Goal: Task Accomplishment & Management: Use online tool/utility

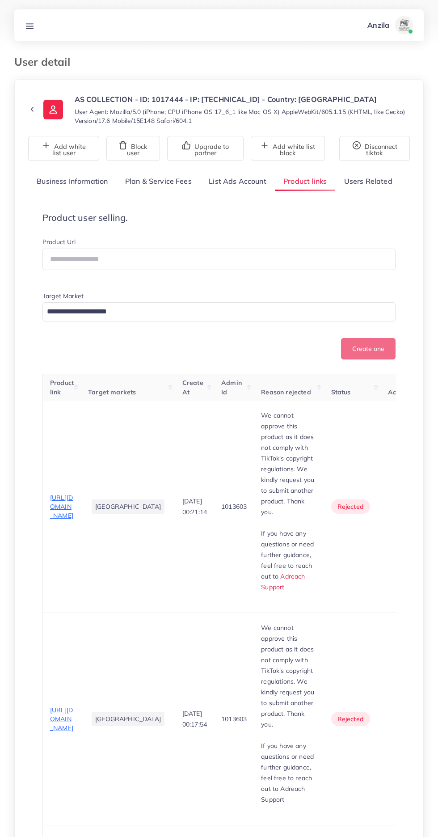
click at [28, 20] on link at bounding box center [29, 25] width 17 height 11
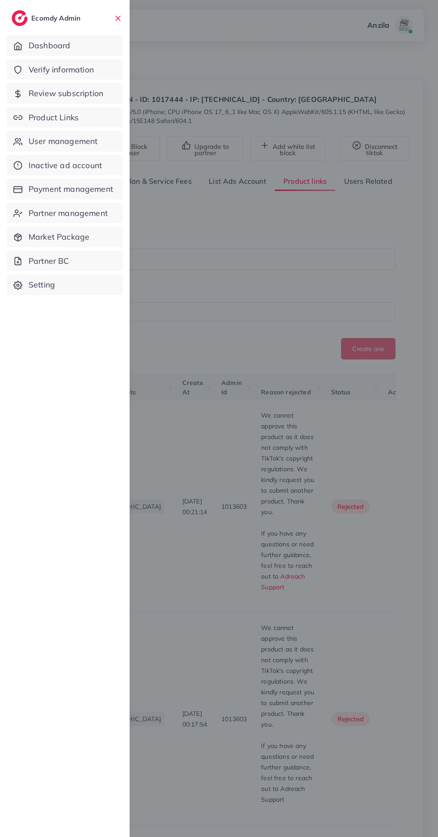
click at [45, 68] on span "Verify information" at bounding box center [61, 70] width 65 height 12
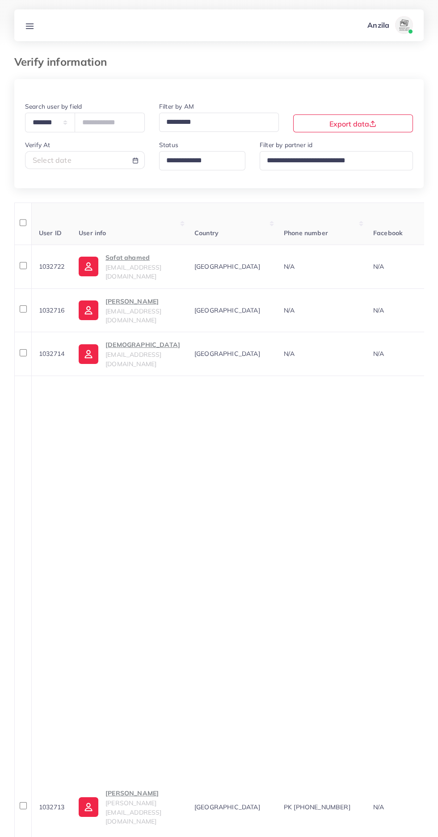
click at [192, 159] on input "Search for option" at bounding box center [198, 161] width 71 height 14
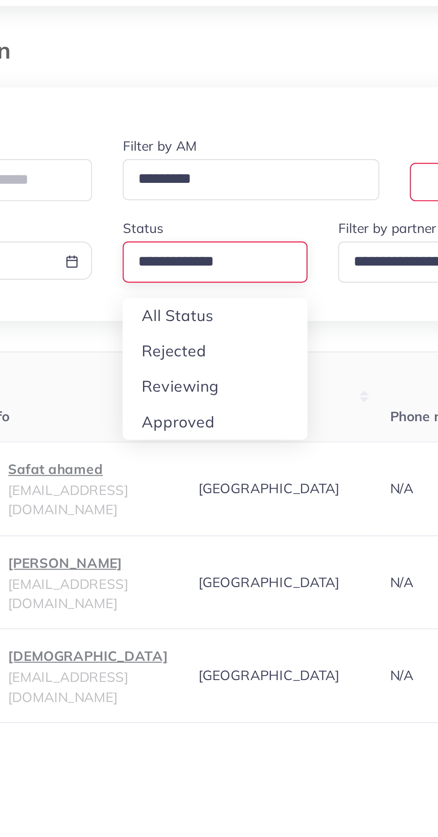
click at [203, 219] on div "**********" at bounding box center [219, 818] width 410 height 1478
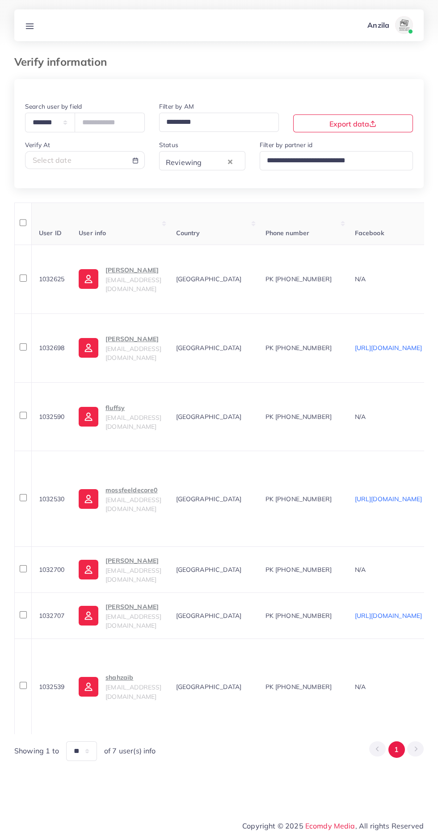
click at [134, 281] on div "Saqib Mumtaz fraganics71@gmail.com" at bounding box center [134, 279] width 56 height 29
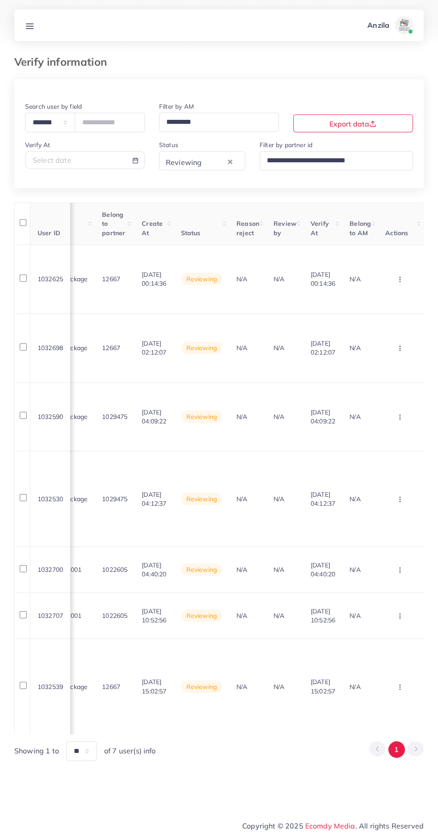
click at [400, 278] on circle "button" at bounding box center [400, 277] width 0 height 0
click at [389, 300] on link "Approve" at bounding box center [386, 307] width 71 height 20
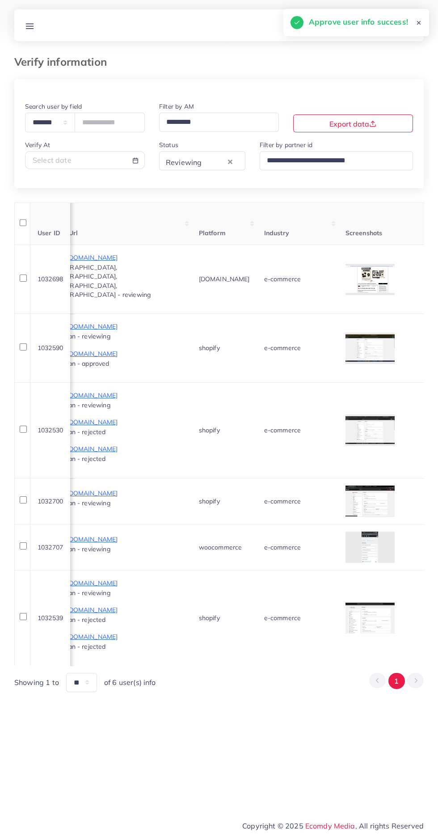
scroll to position [0, 559]
click at [0, 0] on div at bounding box center [0, 0] width 0 height 0
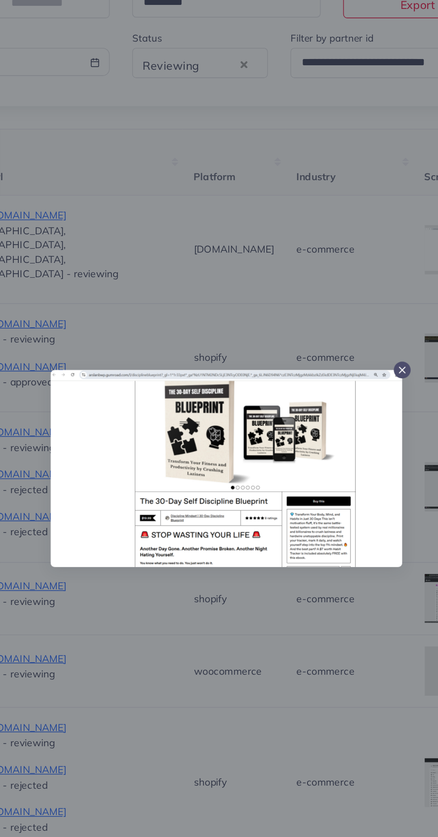
click at [301, 528] on div at bounding box center [219, 418] width 438 height 837
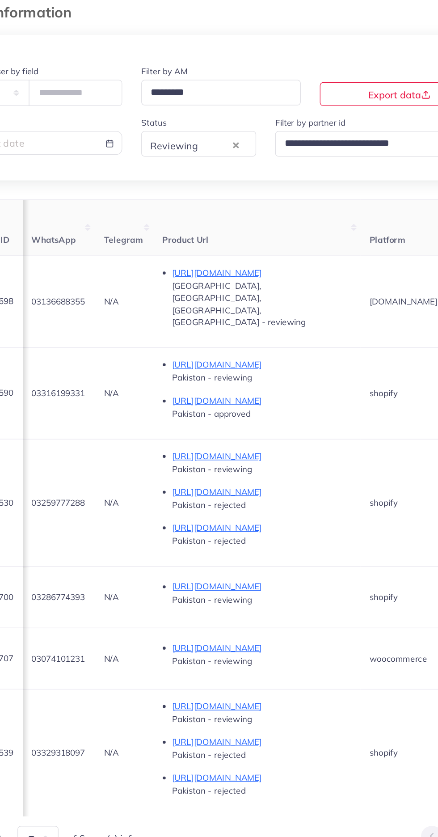
scroll to position [0, 424]
copy span "03136688355"
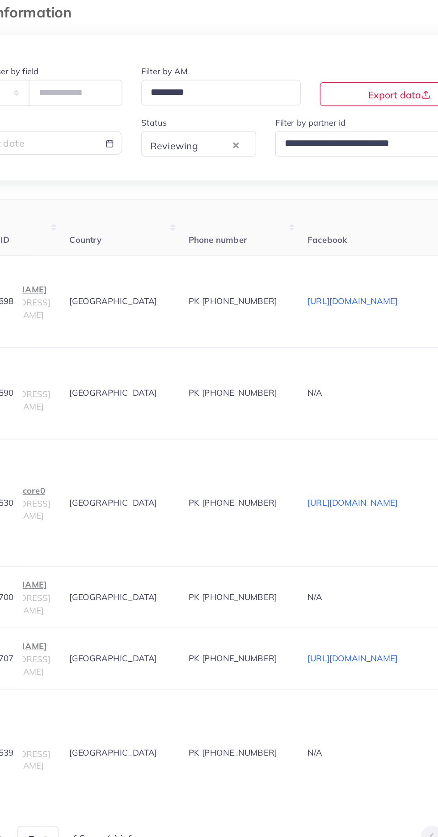
scroll to position [0, 0]
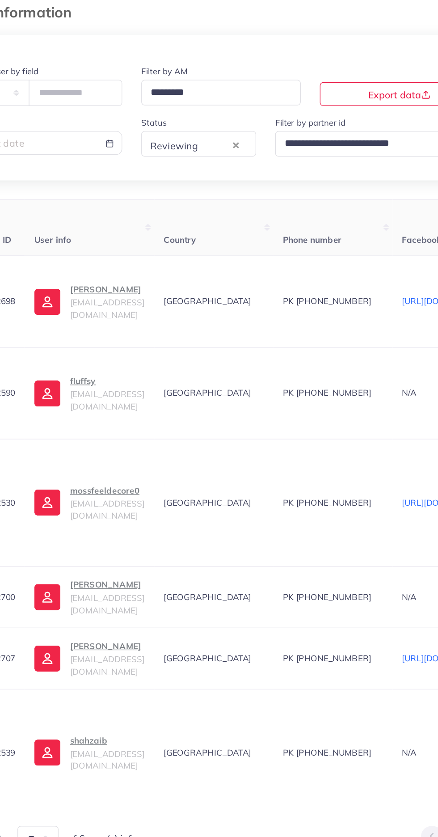
click at [127, 270] on p "Arslan Latif" at bounding box center [134, 270] width 56 height 11
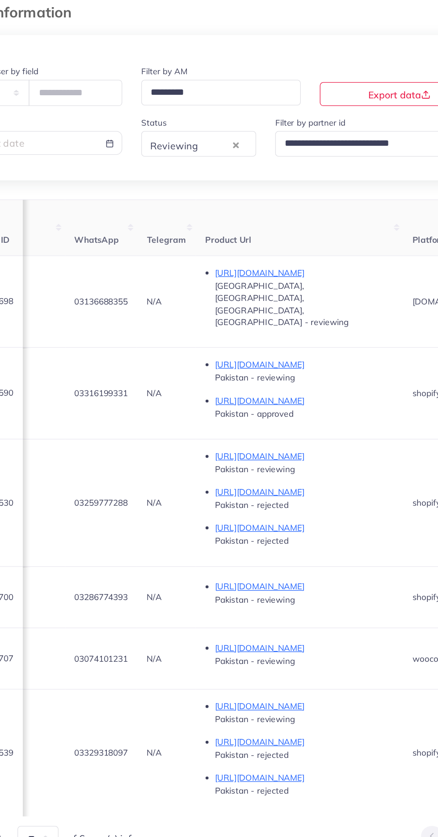
scroll to position [0, 390]
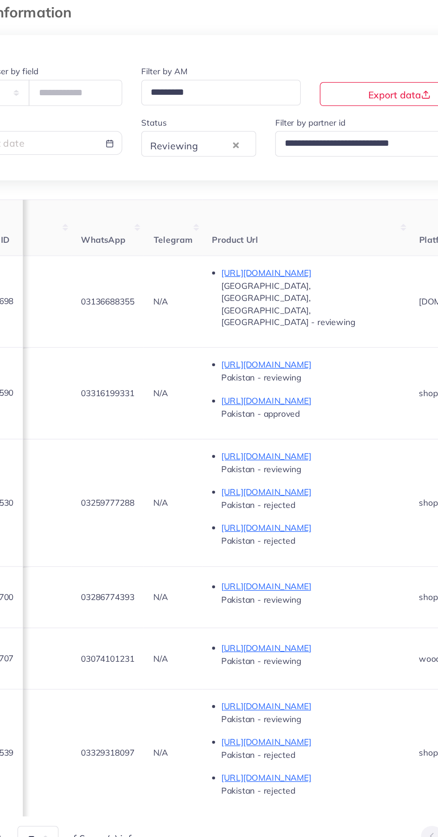
copy span "03316199331"
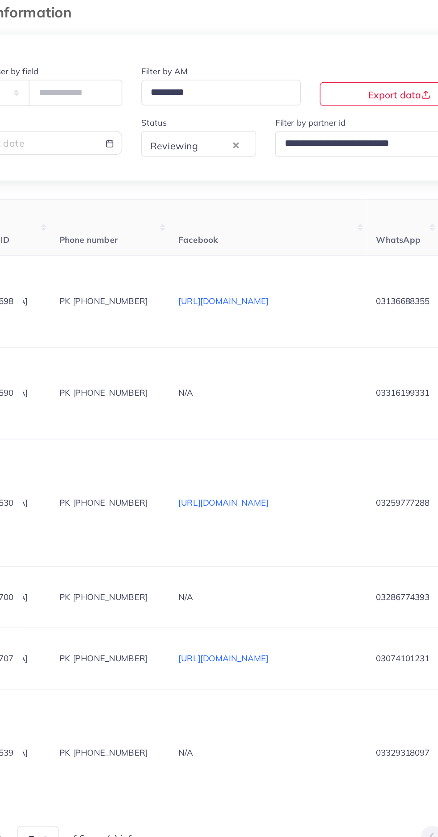
scroll to position [0, 0]
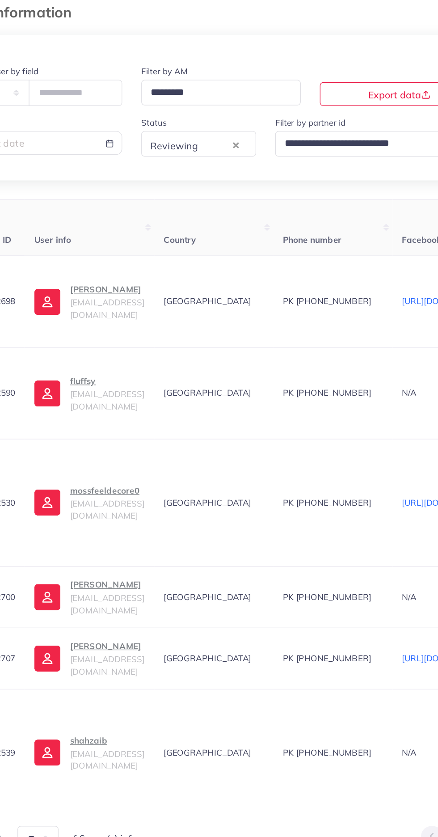
click at [119, 334] on p "fluffsy" at bounding box center [134, 339] width 56 height 11
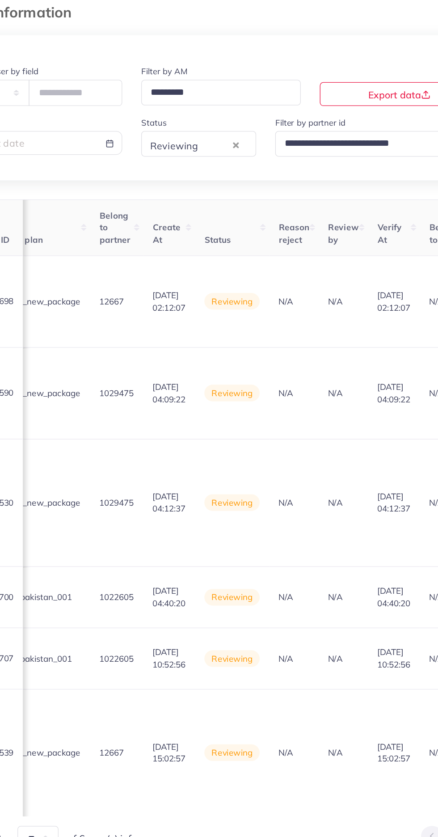
scroll to position [0, 1072]
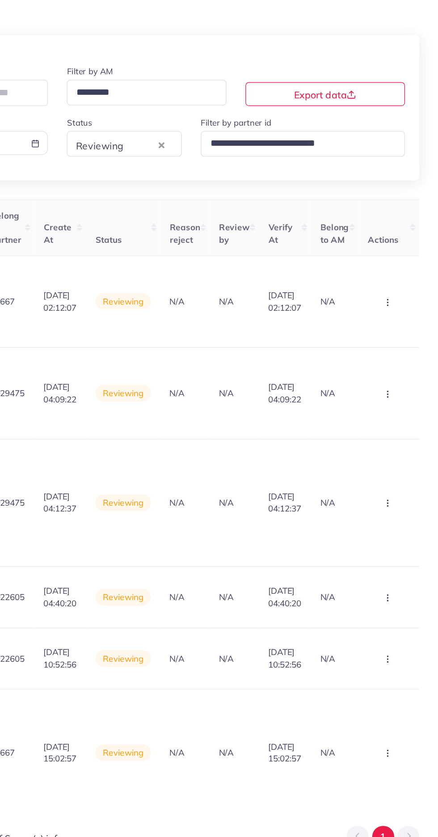
click at [407, 338] on button "button" at bounding box center [400, 348] width 31 height 20
click at [393, 385] on link "Reject" at bounding box center [386, 395] width 71 height 20
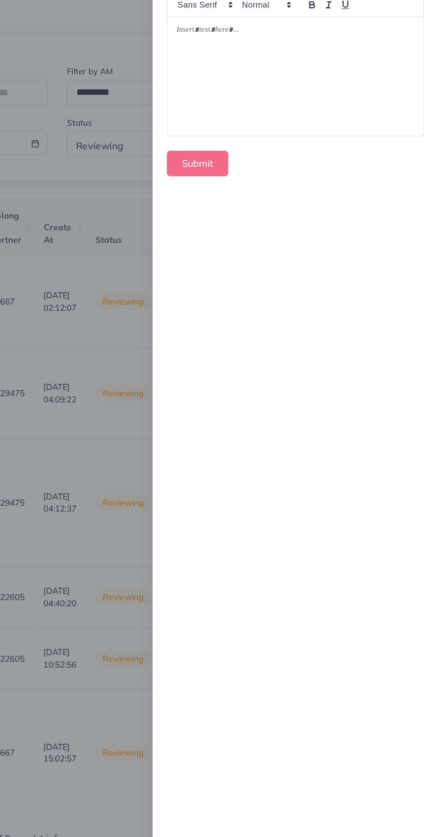
click at [273, 118] on div at bounding box center [331, 110] width 192 height 89
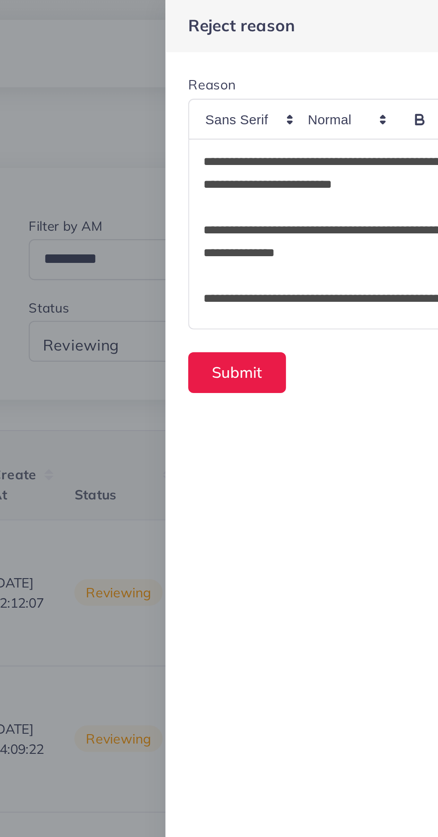
scroll to position [0, 0]
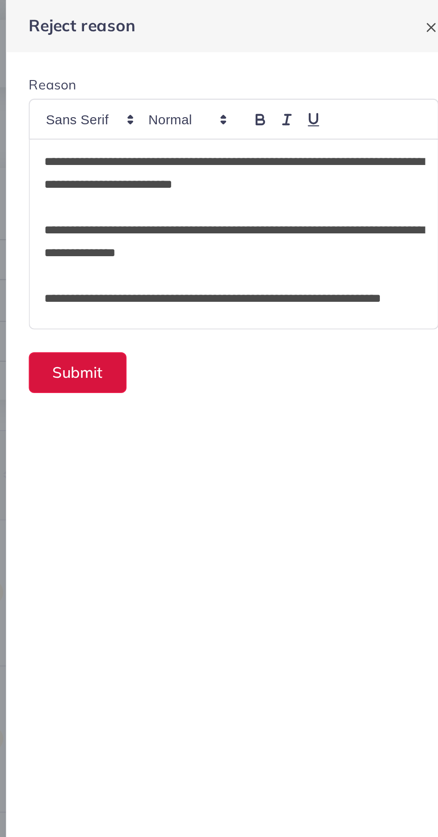
click at [261, 174] on button "Submit" at bounding box center [257, 175] width 46 height 19
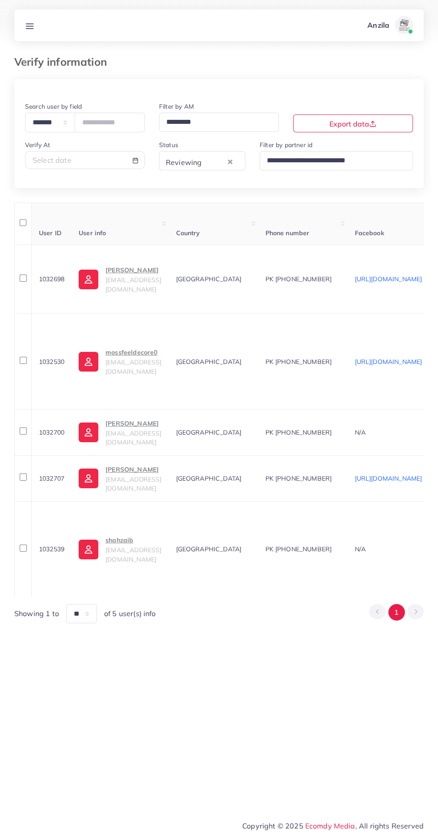
click at [124, 347] on p "mossfeeldecore0" at bounding box center [134, 352] width 56 height 11
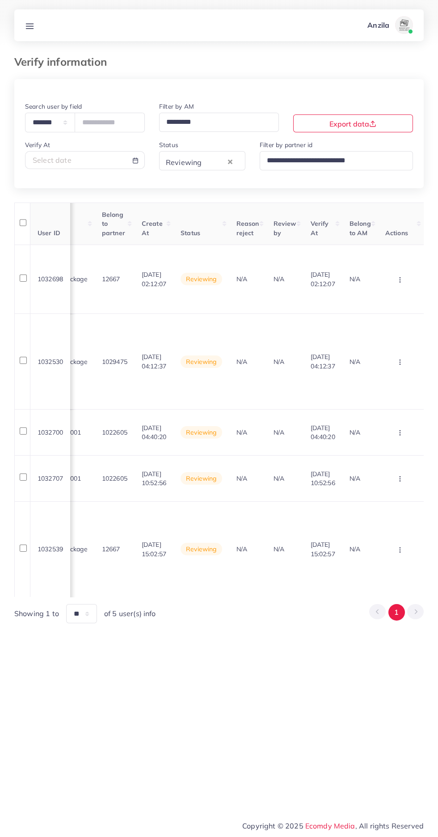
click at [400, 360] on circle "button" at bounding box center [400, 360] width 0 height 0
click at [399, 399] on link "Reject" at bounding box center [386, 409] width 71 height 20
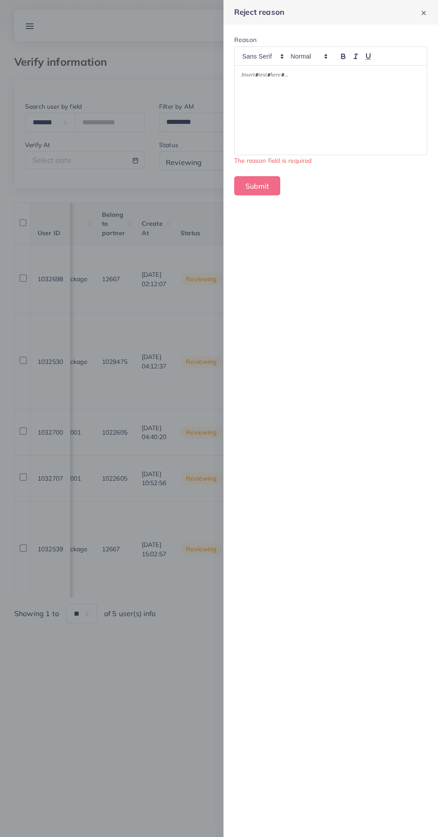
click at [254, 123] on div at bounding box center [331, 110] width 192 height 89
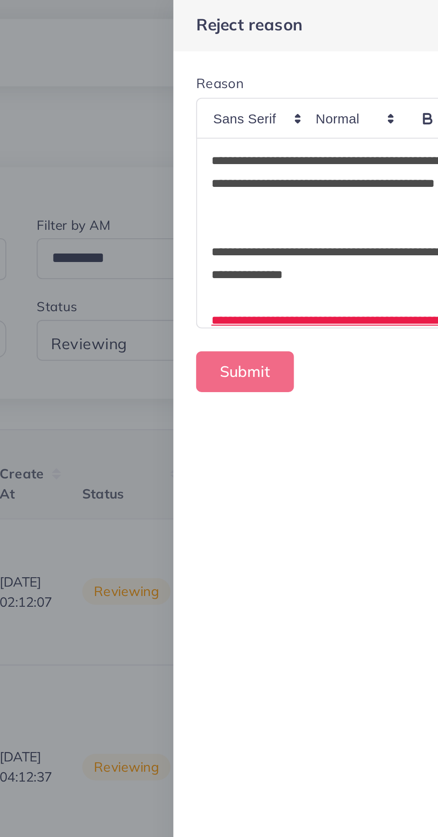
scroll to position [54, 0]
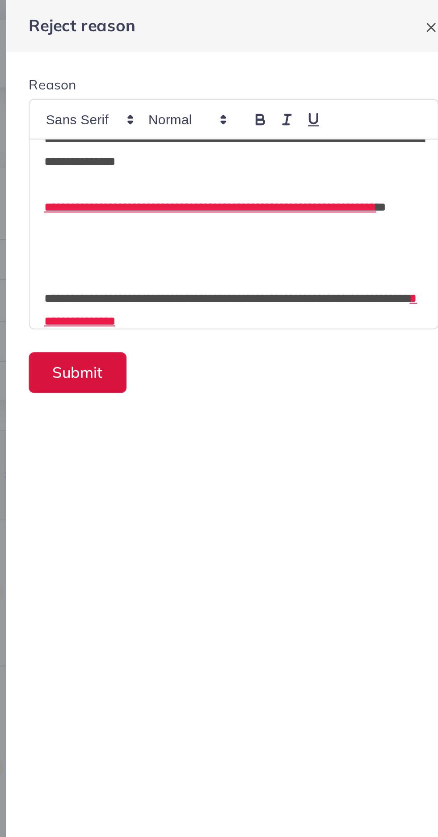
click at [248, 178] on button "Submit" at bounding box center [257, 175] width 46 height 19
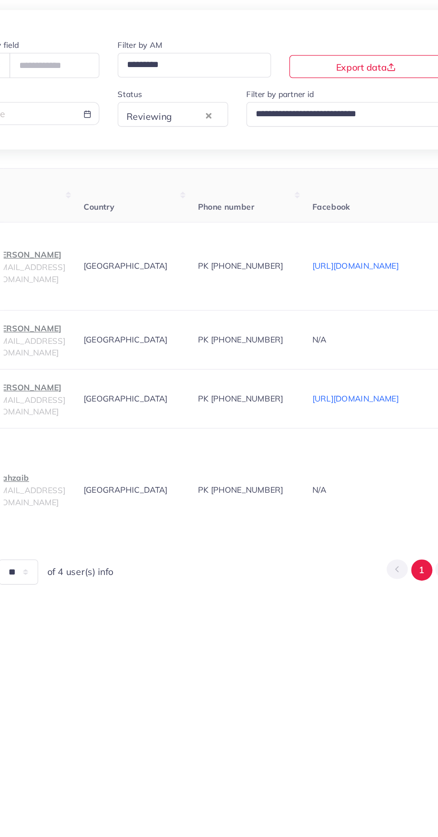
scroll to position [0, 0]
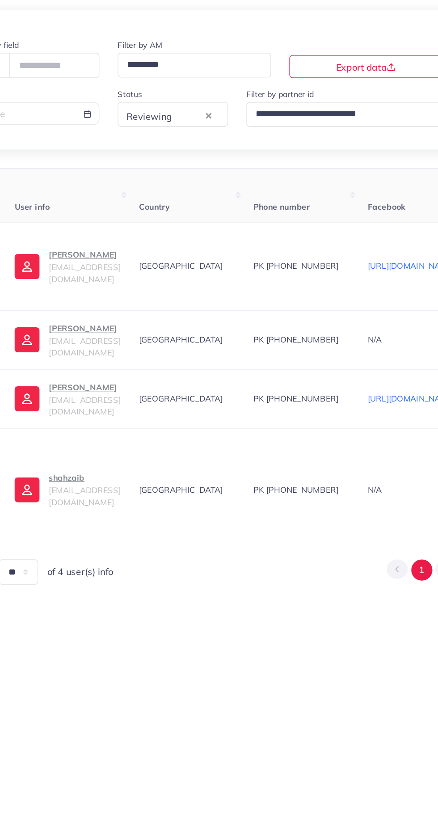
click at [131, 439] on p "shahzaib" at bounding box center [134, 444] width 56 height 11
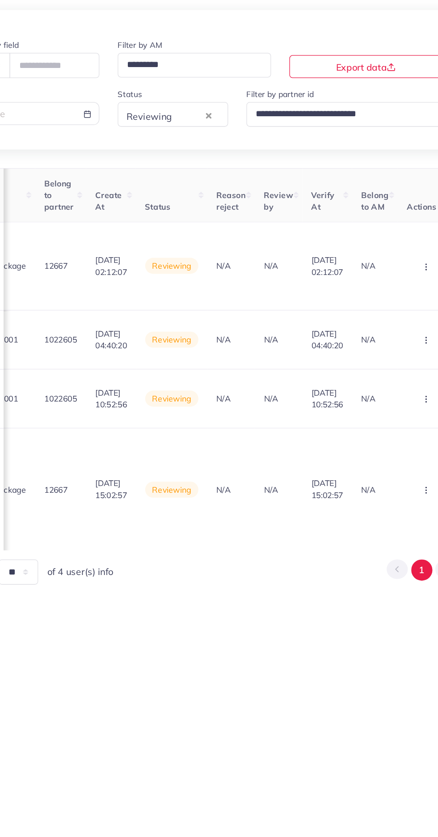
scroll to position [0, 1072]
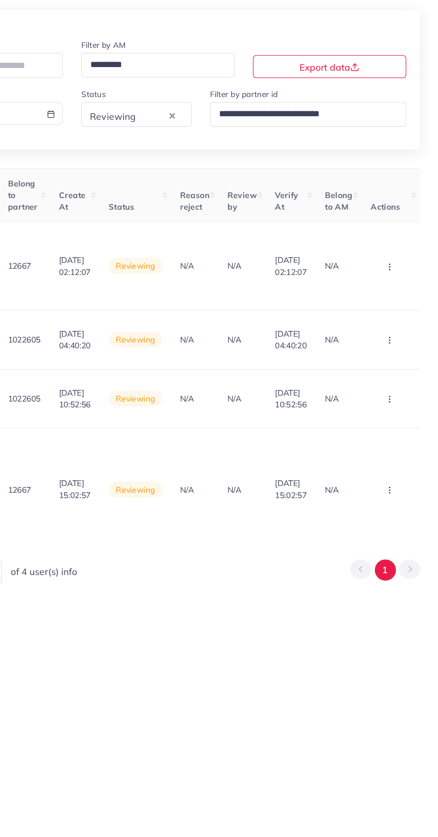
click at [398, 451] on icon "button" at bounding box center [400, 454] width 7 height 7
click at [402, 377] on link "Approve" at bounding box center [386, 387] width 71 height 20
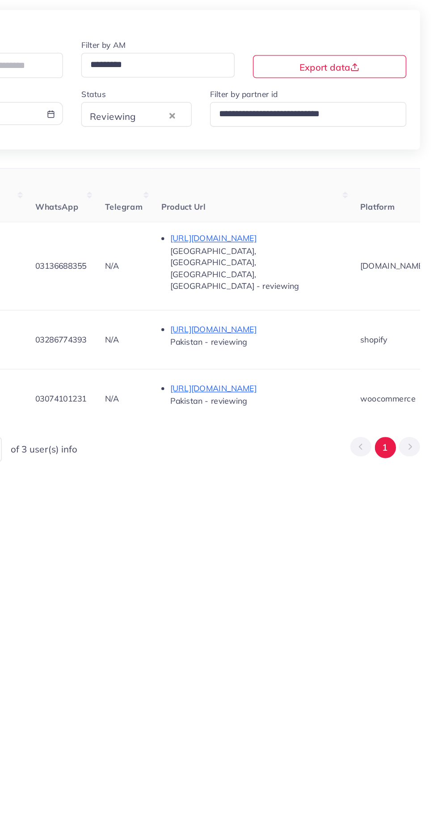
scroll to position [0, 379]
copy span "03286774393"
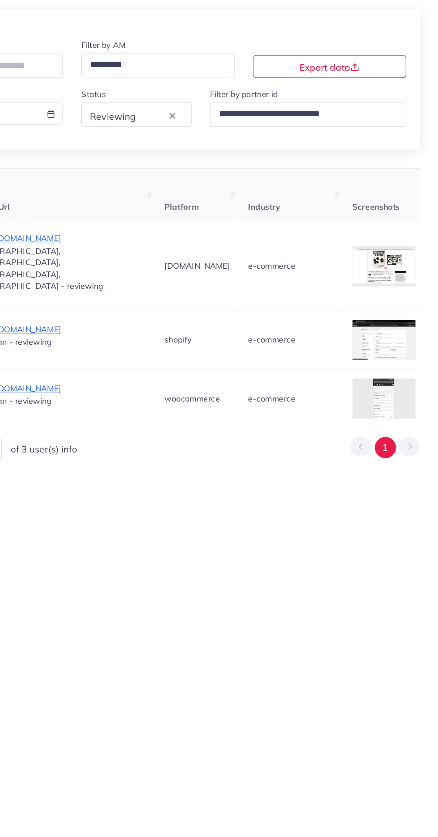
scroll to position [0, 545]
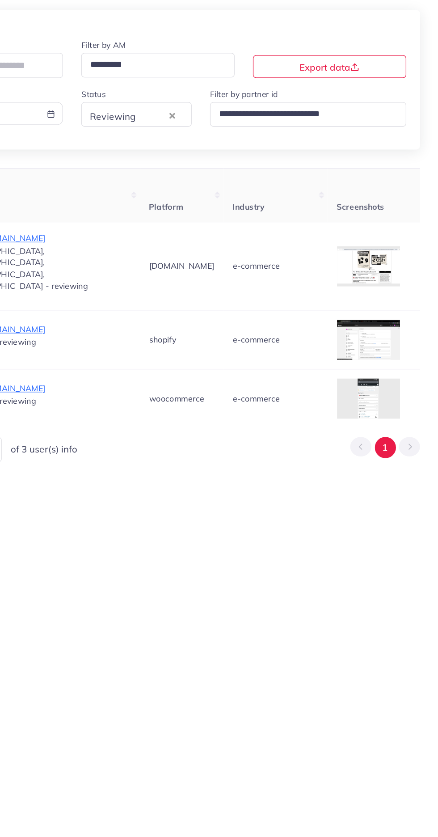
click at [0, 0] on div at bounding box center [0, 0] width 0 height 0
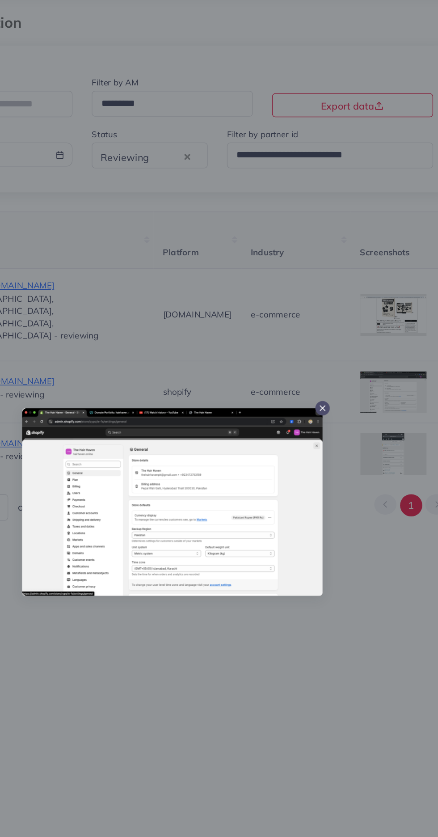
click at [264, 582] on div at bounding box center [219, 418] width 438 height 837
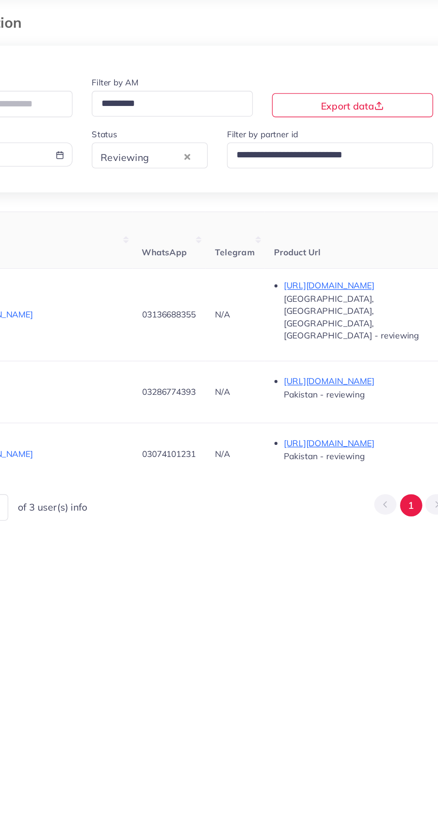
scroll to position [0, 0]
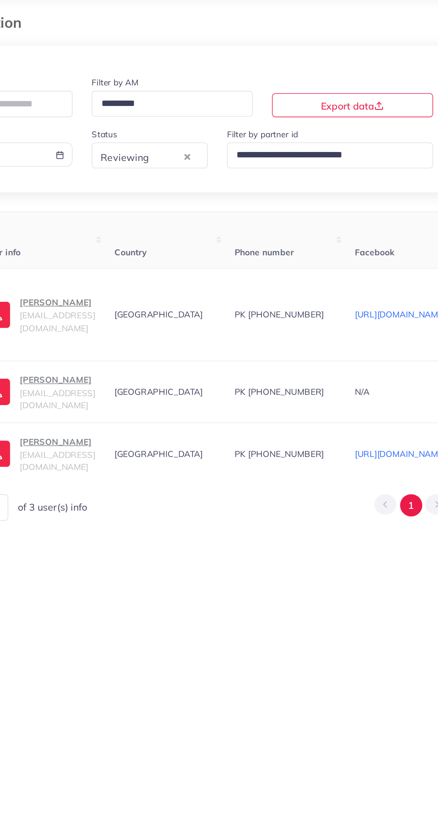
click at [139, 322] on p "roop" at bounding box center [134, 327] width 56 height 11
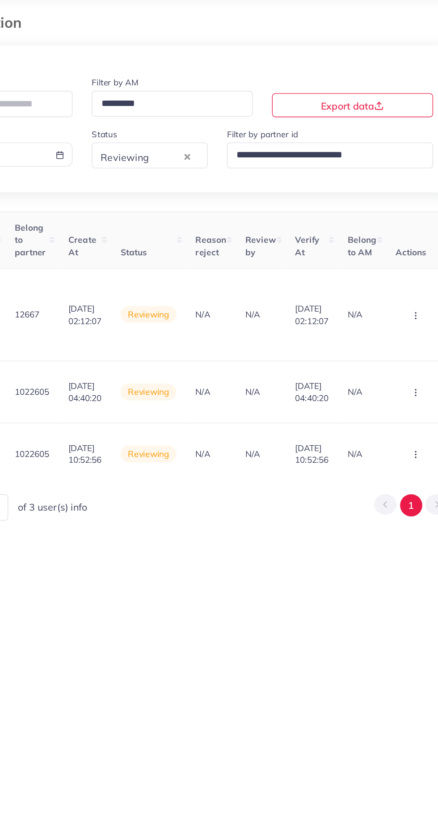
scroll to position [0, 1072]
click at [395, 327] on button "button" at bounding box center [400, 337] width 31 height 20
click at [389, 280] on link "Reject" at bounding box center [386, 290] width 71 height 20
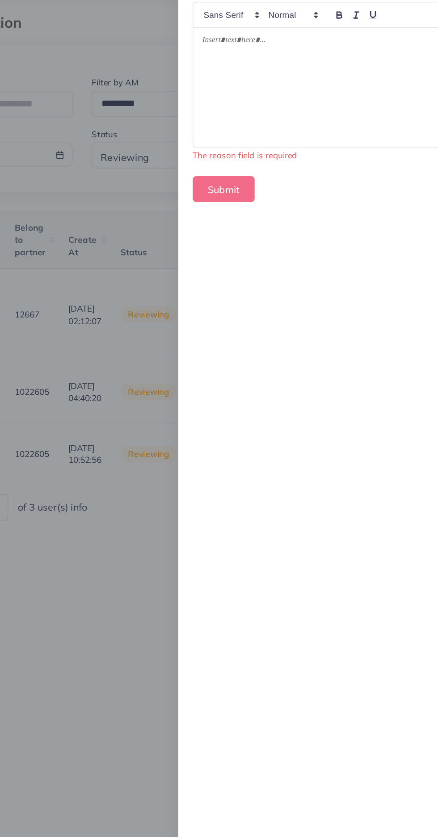
click at [263, 125] on div at bounding box center [331, 110] width 192 height 89
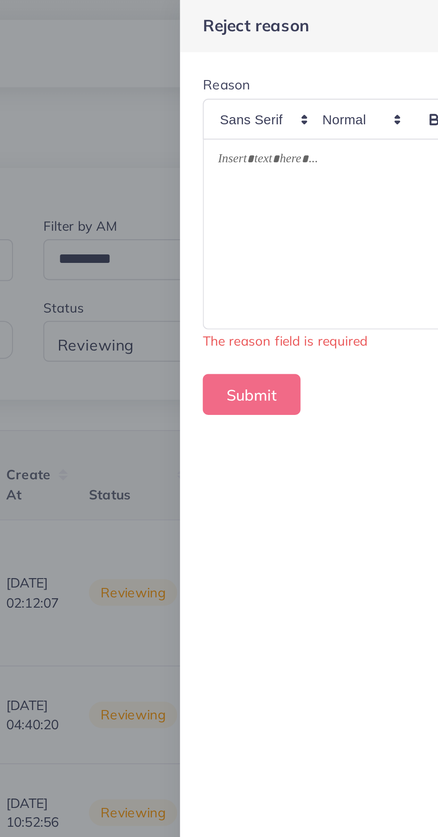
scroll to position [0, 0]
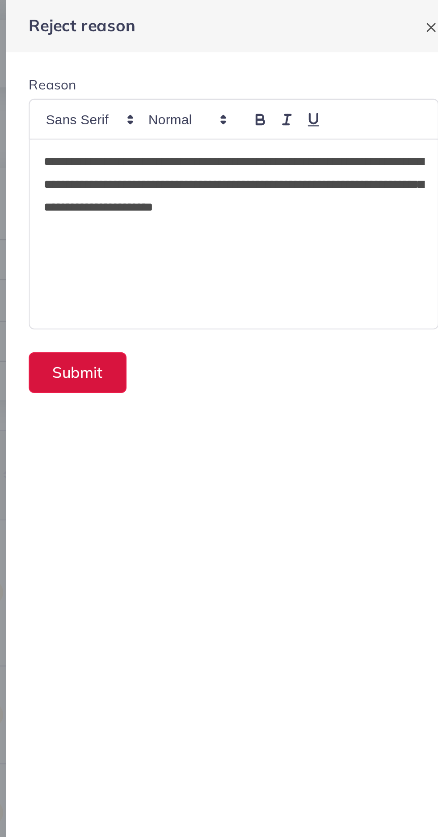
click at [267, 178] on button "Submit" at bounding box center [257, 175] width 46 height 19
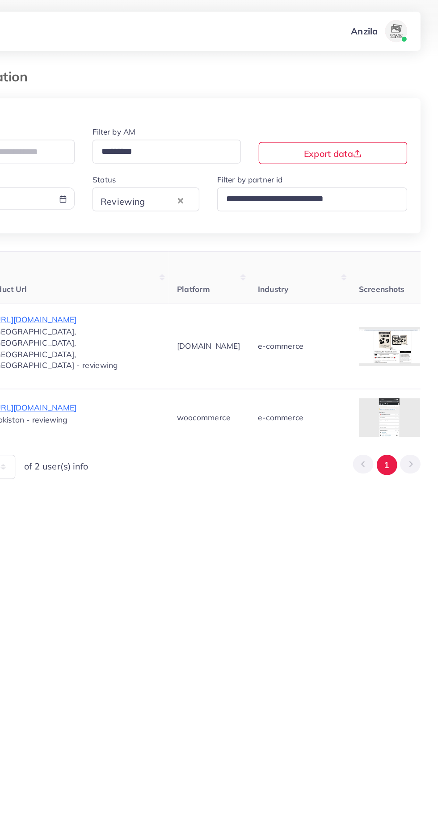
scroll to position [0, 531]
click at [0, 0] on div at bounding box center [0, 0] width 0 height 0
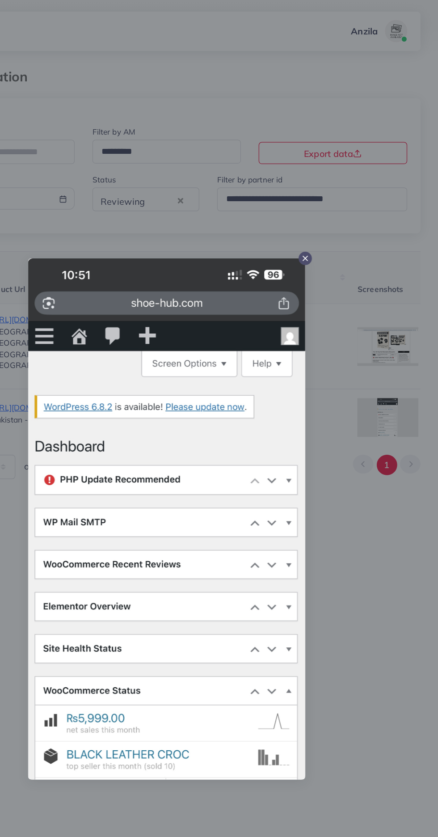
click at [399, 500] on div at bounding box center [219, 418] width 438 height 837
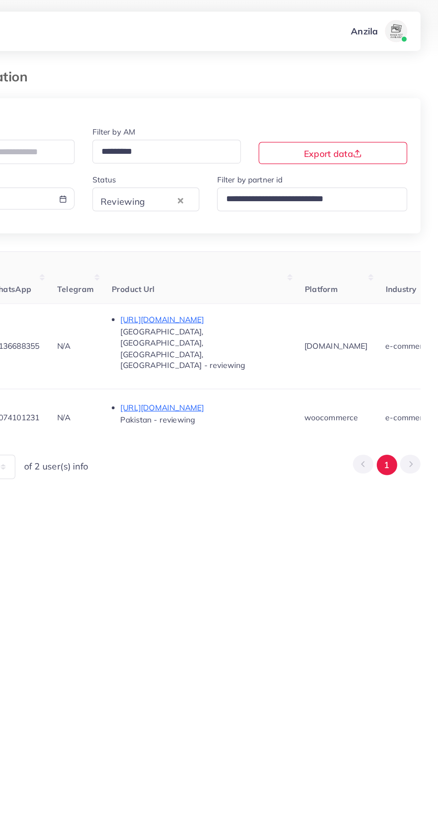
scroll to position [0, 427]
copy span "03074101231"
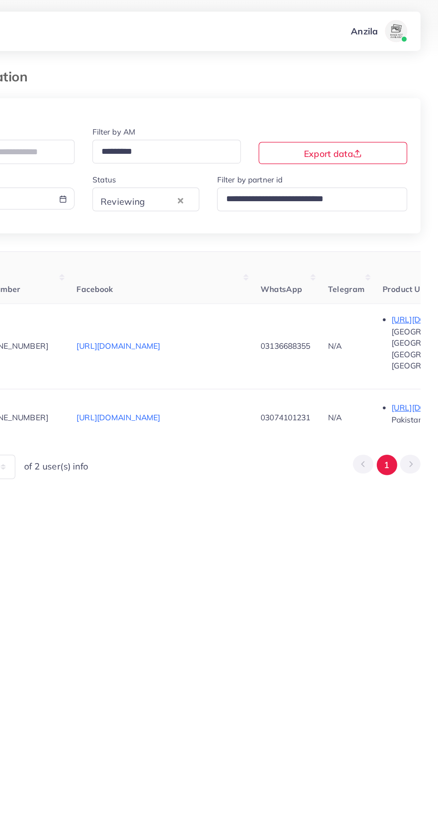
scroll to position [0, 0]
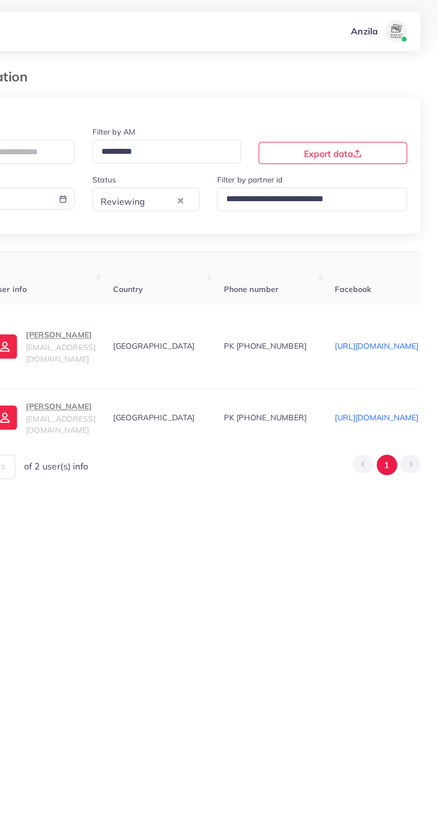
click at [153, 322] on p "Muhammad Talha" at bounding box center [134, 327] width 56 height 11
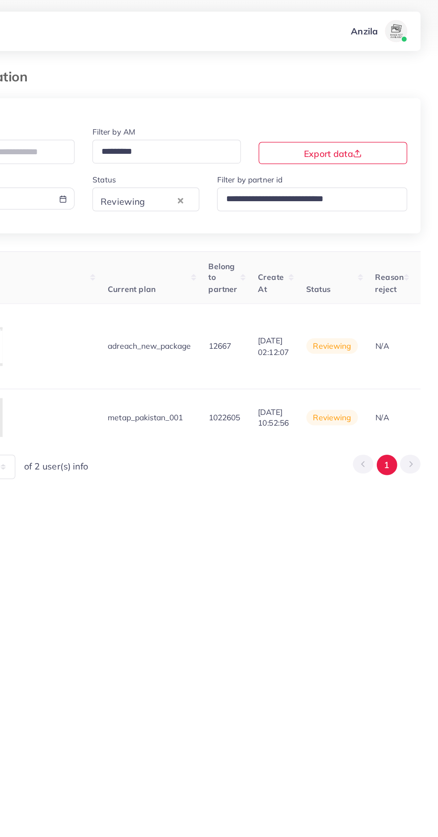
scroll to position [0, 1058]
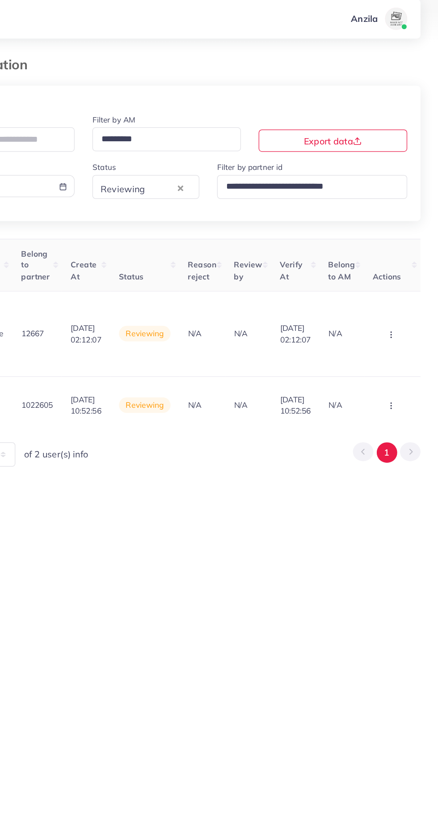
click at [400, 337] on circle "button" at bounding box center [400, 337] width 0 height 0
click at [381, 280] on link "Reject" at bounding box center [386, 290] width 71 height 20
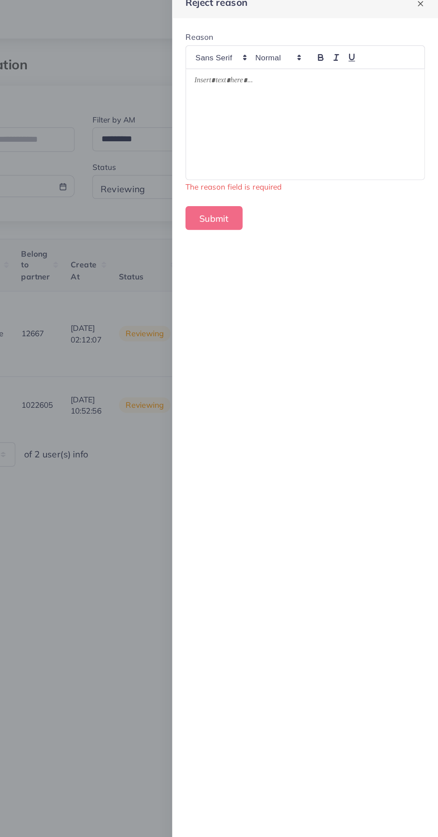
click at [277, 124] on div at bounding box center [331, 110] width 192 height 89
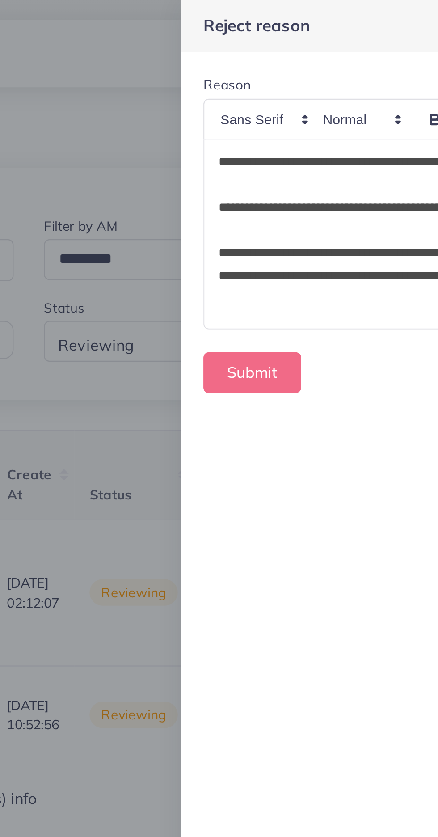
scroll to position [150, 0]
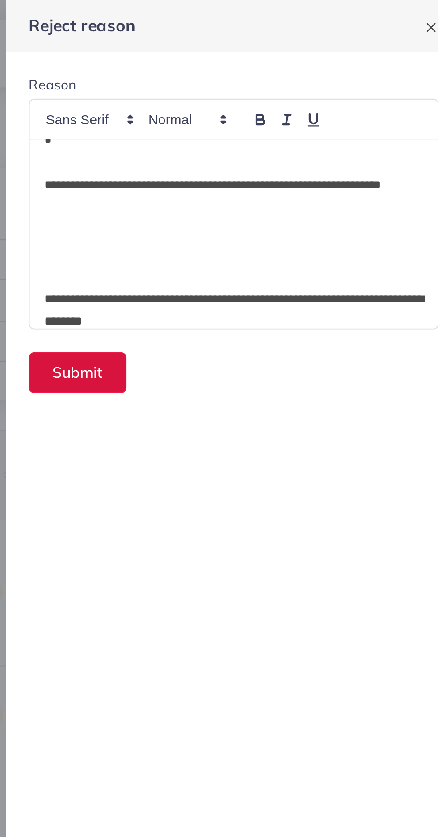
click at [261, 174] on button "Submit" at bounding box center [257, 175] width 46 height 19
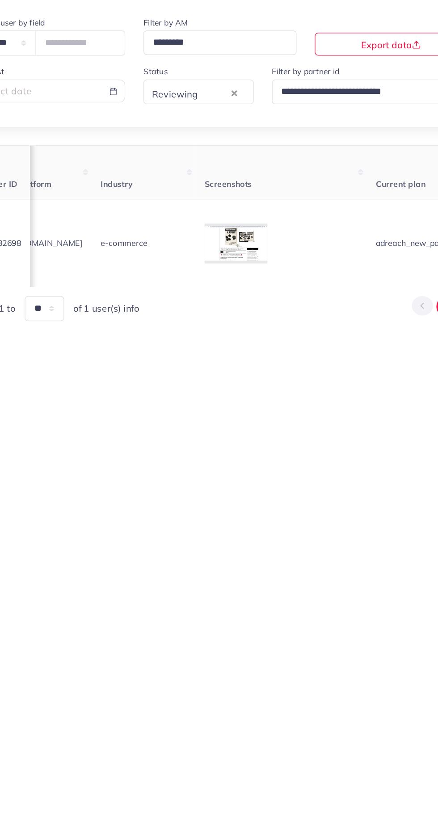
scroll to position [0, 695]
click at [0, 0] on div at bounding box center [0, 0] width 0 height 0
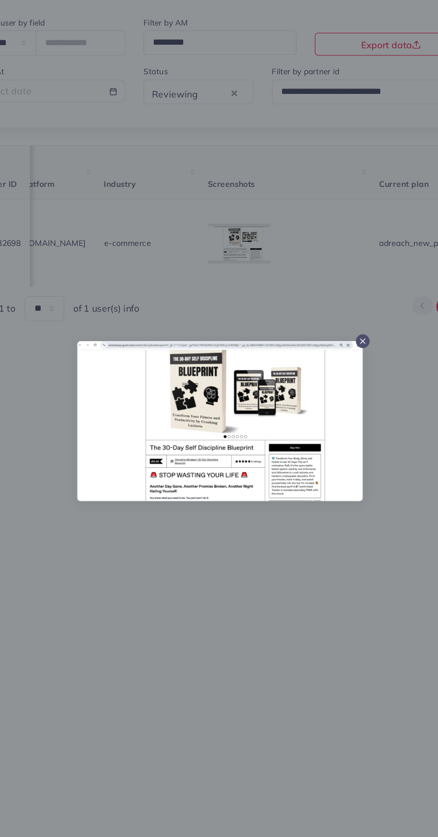
click at [273, 623] on div at bounding box center [219, 418] width 438 height 837
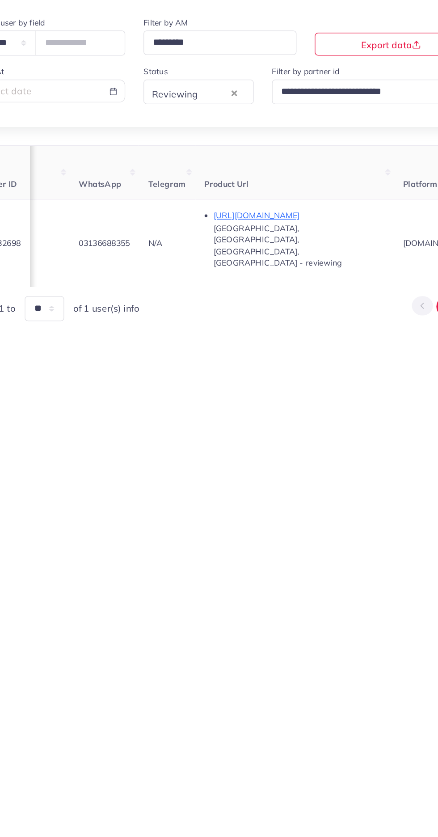
scroll to position [0, 394]
copy span "03136688355"
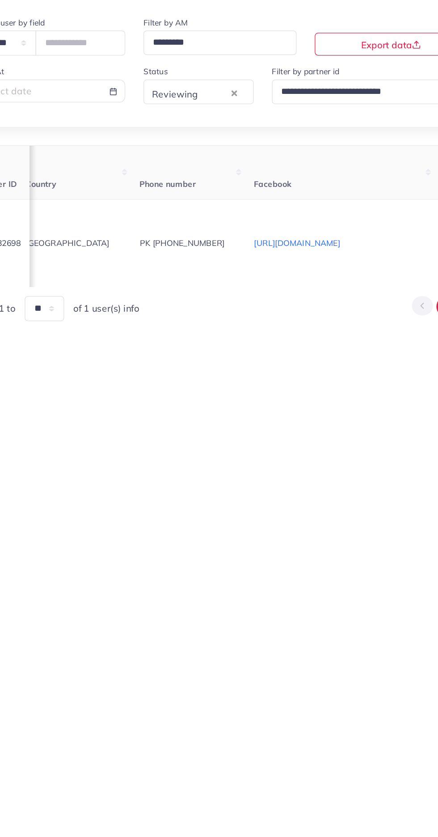
scroll to position [0, 0]
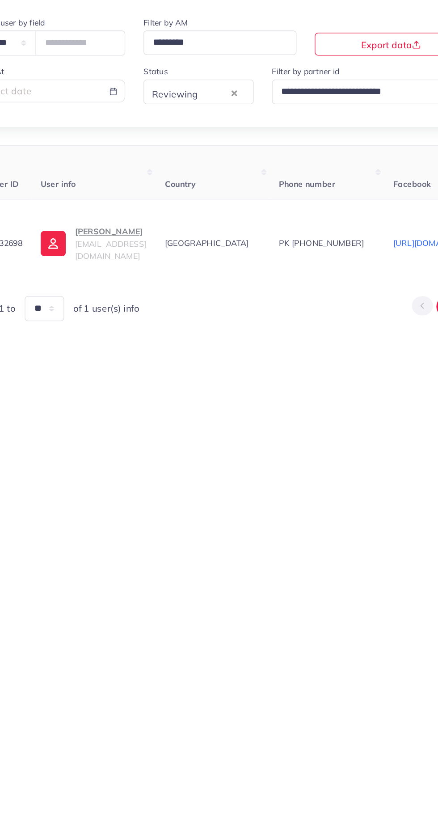
click at [116, 265] on p "Arslan Latif" at bounding box center [134, 270] width 56 height 11
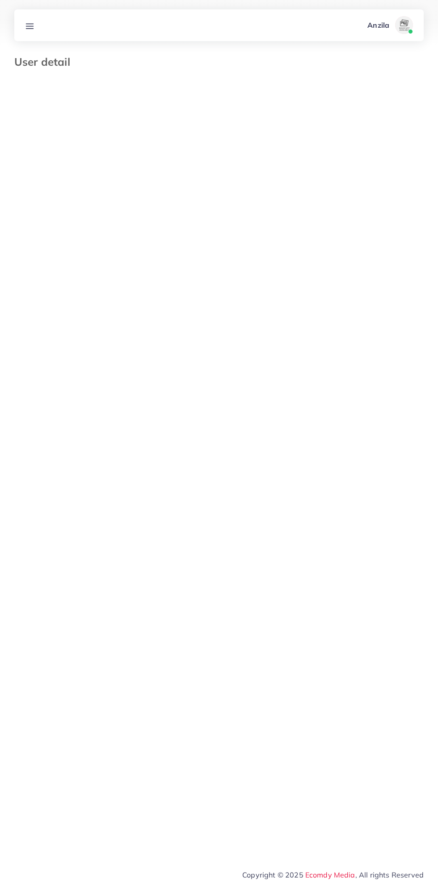
select select "********"
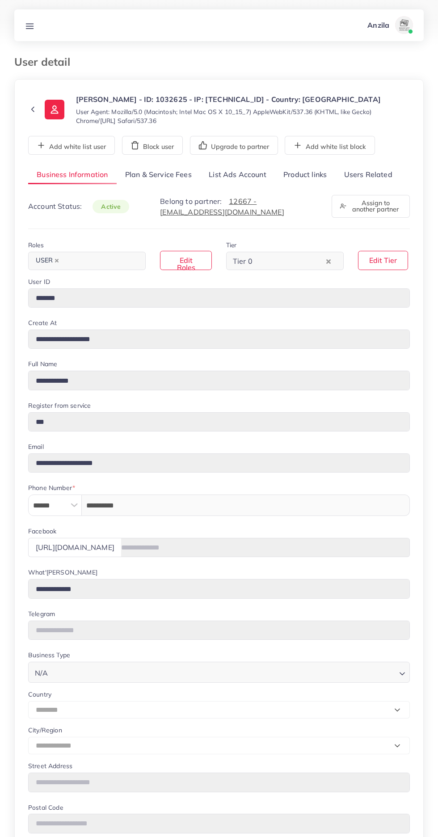
select select "********"
click at [374, 174] on link "Users Related" at bounding box center [367, 174] width 65 height 19
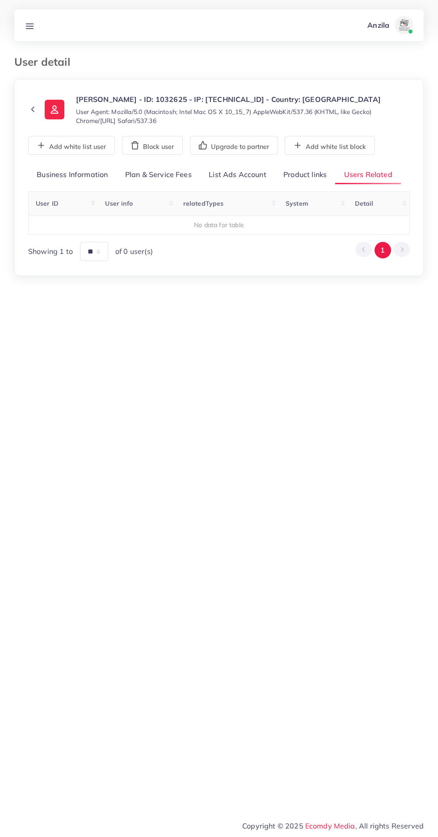
click at [305, 174] on link "Product links" at bounding box center [305, 174] width 60 height 19
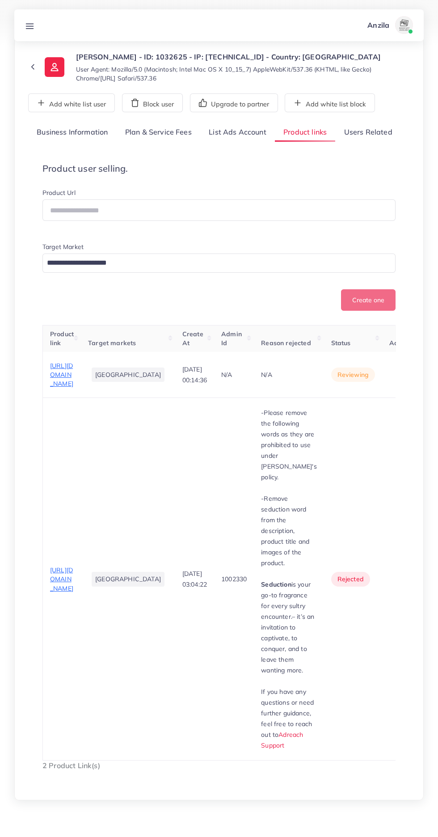
scroll to position [53, 0]
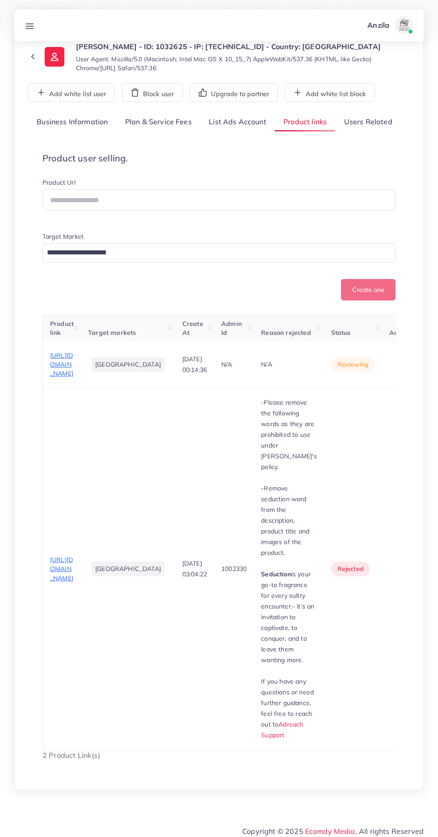
click at [62, 378] on span "https://fraganics.com/products/legacy-for-men-by-fraganics" at bounding box center [61, 365] width 23 height 26
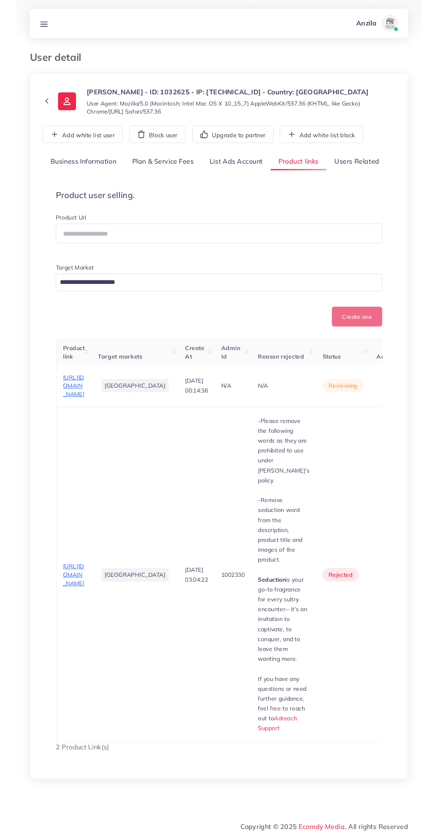
scroll to position [121, 0]
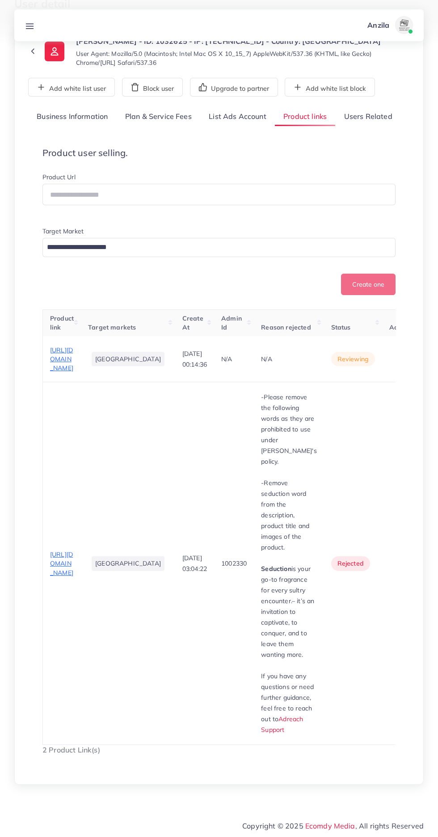
click at [404, 359] on circle "button" at bounding box center [404, 359] width 0 height 0
click at [373, 377] on link "Approve" at bounding box center [390, 387] width 71 height 20
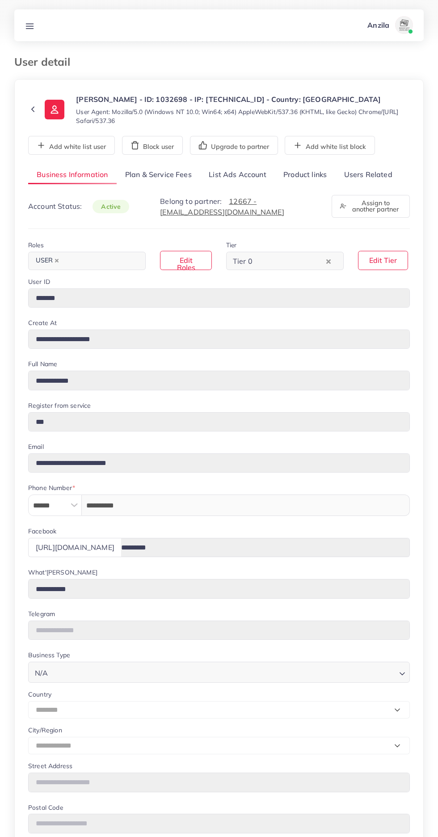
select select "********"
click at [357, 174] on link "Users Related" at bounding box center [367, 174] width 65 height 19
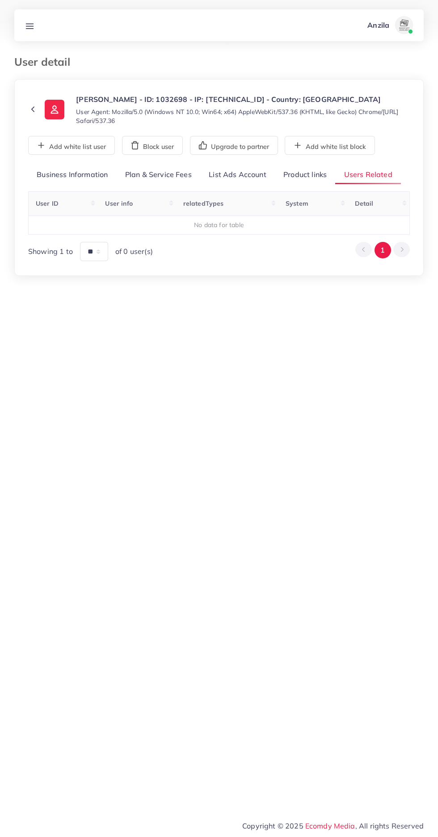
click at [312, 185] on div "**********" at bounding box center [219, 213] width 382 height 96
click at [303, 186] on div "**********" at bounding box center [219, 213] width 382 height 96
click at [312, 174] on link "Product links" at bounding box center [305, 174] width 60 height 19
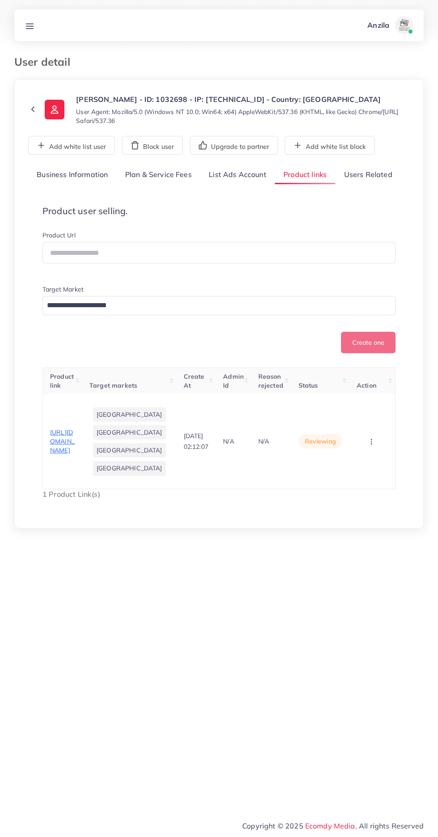
click at [64, 436] on span "https://arslanbwp.gumroad.com/l/disciplineblueprint" at bounding box center [62, 441] width 25 height 26
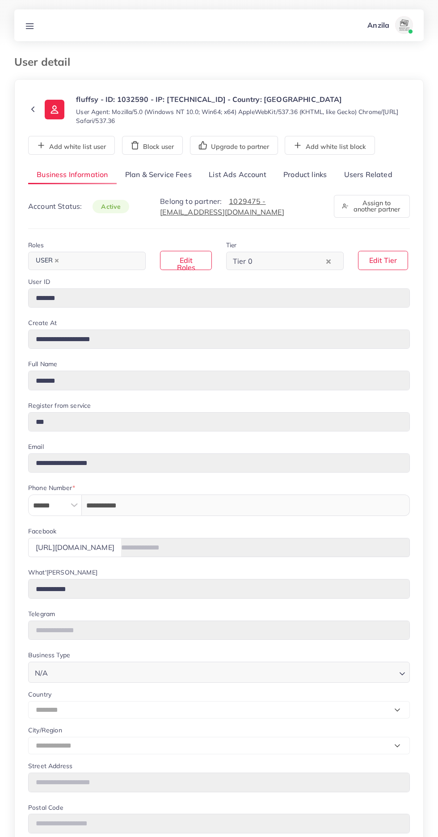
select select "********"
click at [373, 174] on link "Users Related" at bounding box center [367, 174] width 65 height 19
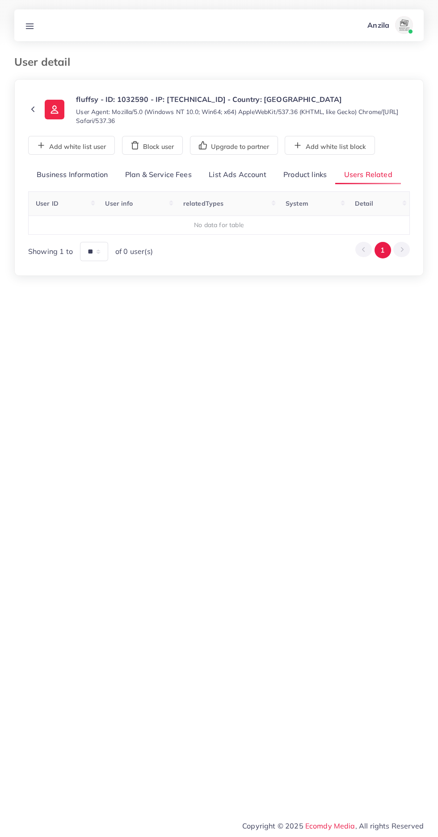
click at [305, 174] on link "Product links" at bounding box center [305, 174] width 60 height 19
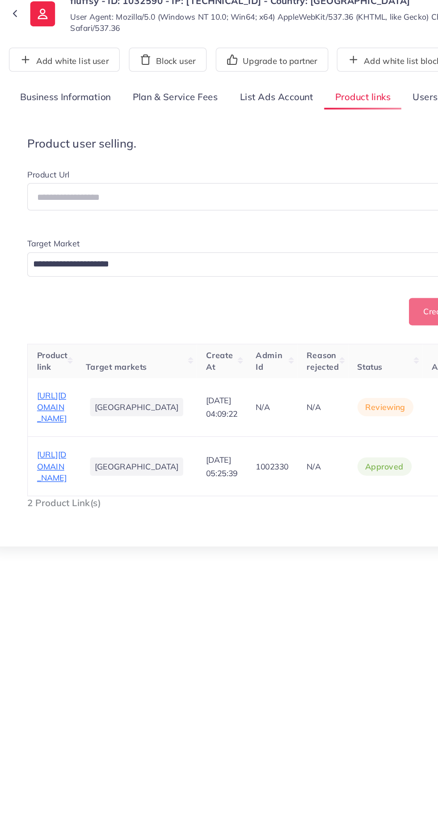
click at [73, 428] on span "https://fluffsy.pk/products/the-winter-charm-bear" at bounding box center [61, 417] width 23 height 26
click at [65, 428] on span "https://fluffsy.pk/products/the-winter-charm-bear" at bounding box center [61, 417] width 23 height 26
click at [62, 477] on span "https://fluffsy.pk/products/nimbus-the-gentle-giant" at bounding box center [61, 463] width 23 height 26
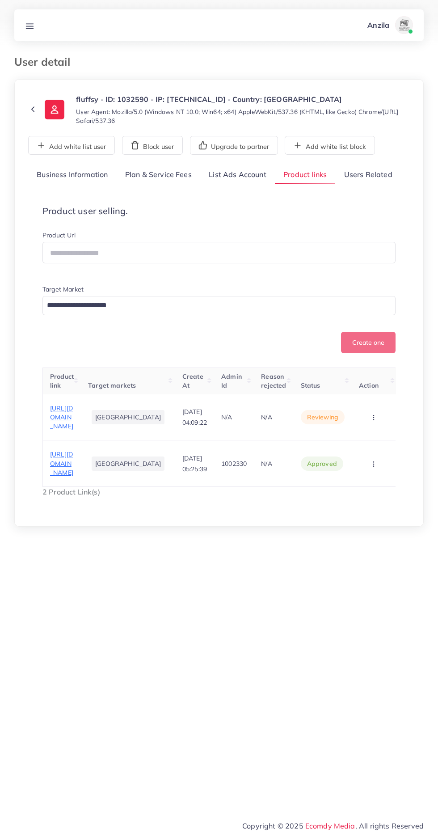
click at [378, 474] on button "button" at bounding box center [374, 463] width 31 height 20
click at [369, 450] on ul "Approve Reject" at bounding box center [360, 425] width 72 height 47
click at [364, 472] on button "button" at bounding box center [374, 463] width 31 height 20
click at [373, 464] on circle "button" at bounding box center [373, 464] width 0 height 0
click at [372, 446] on link "Reject" at bounding box center [360, 436] width 71 height 20
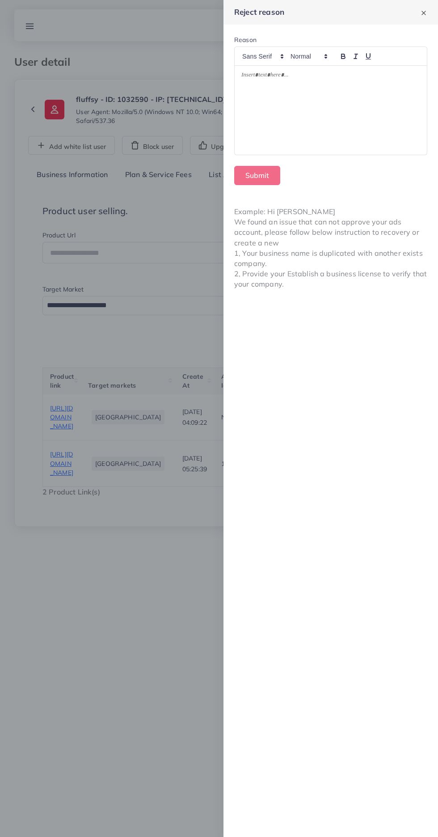
click at [277, 107] on div at bounding box center [331, 110] width 192 height 89
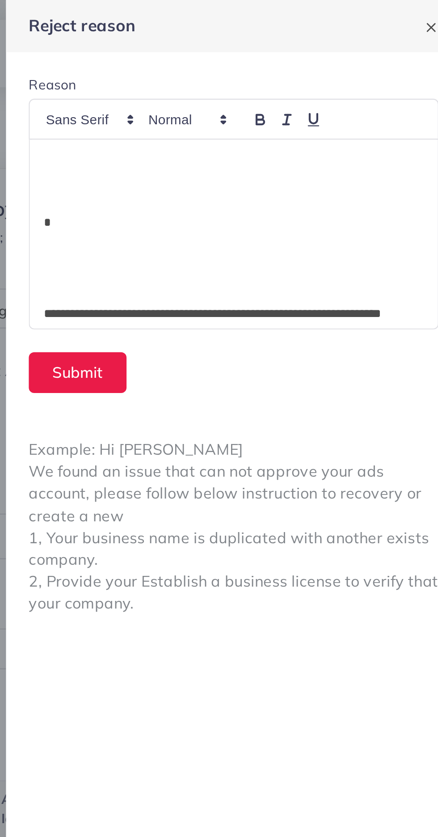
scroll to position [143, 0]
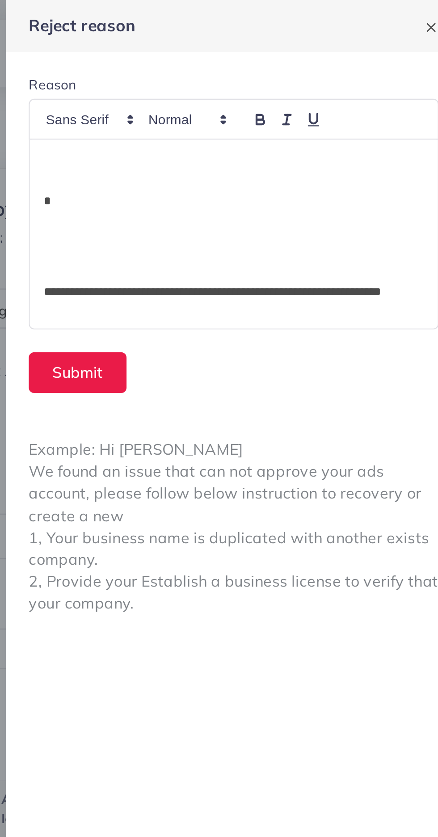
click at [244, 129] on p at bounding box center [330, 127] width 179 height 11
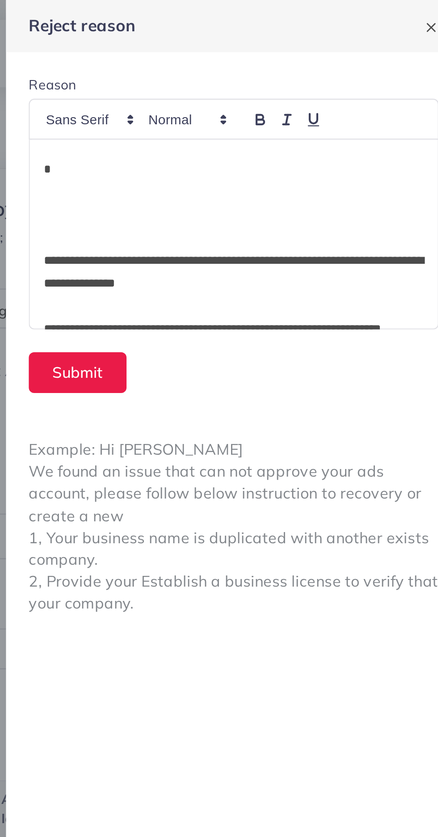
scroll to position [55, 0]
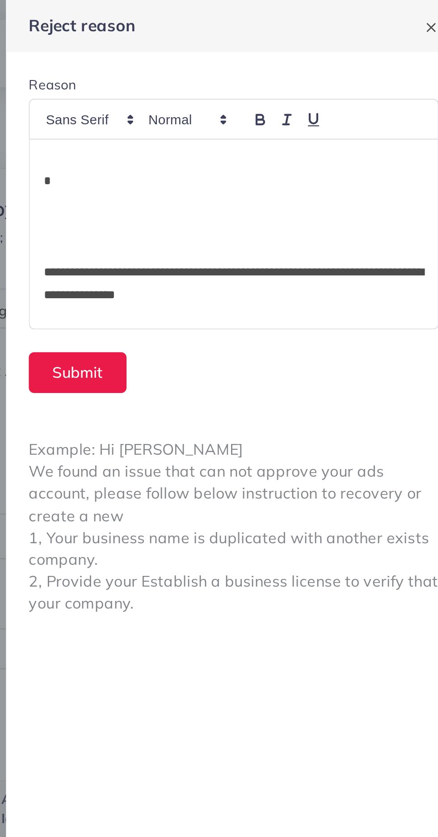
click at [243, 113] on p at bounding box center [330, 117] width 179 height 11
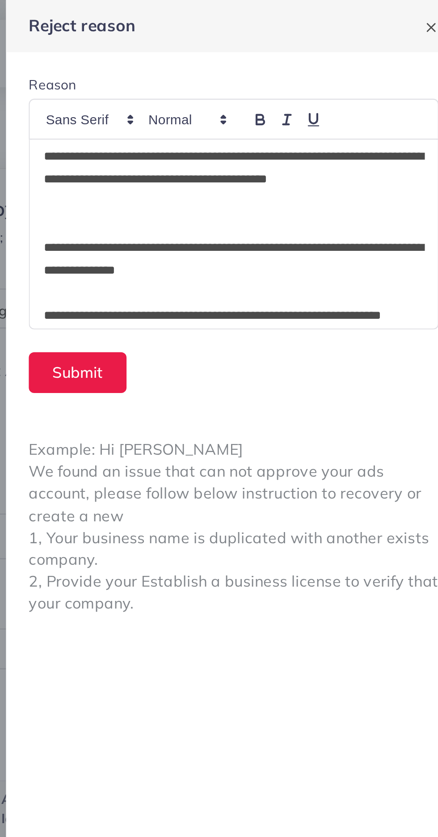
scroll to position [0, 0]
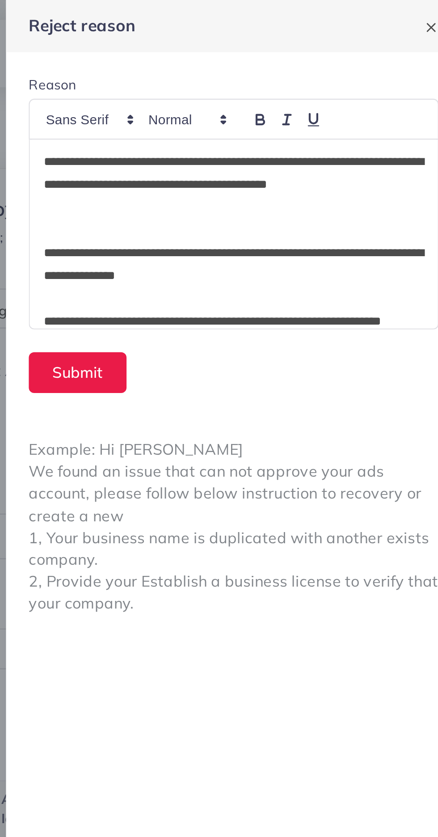
click at [256, 97] on p "**********" at bounding box center [330, 87] width 179 height 32
click at [275, 89] on p "**********" at bounding box center [330, 87] width 179 height 32
click at [269, 89] on p "**********" at bounding box center [330, 87] width 179 height 32
click at [270, 89] on p "**********" at bounding box center [330, 87] width 179 height 32
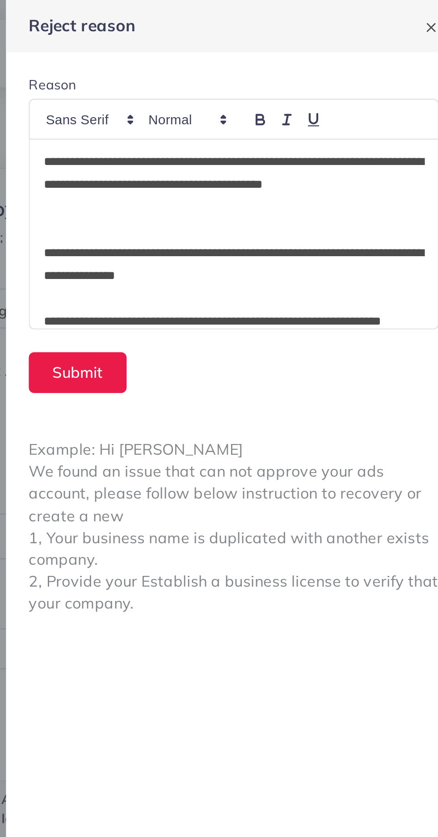
click at [266, 87] on p "**********" at bounding box center [330, 87] width 179 height 32
click at [271, 88] on p "**********" at bounding box center [330, 87] width 179 height 32
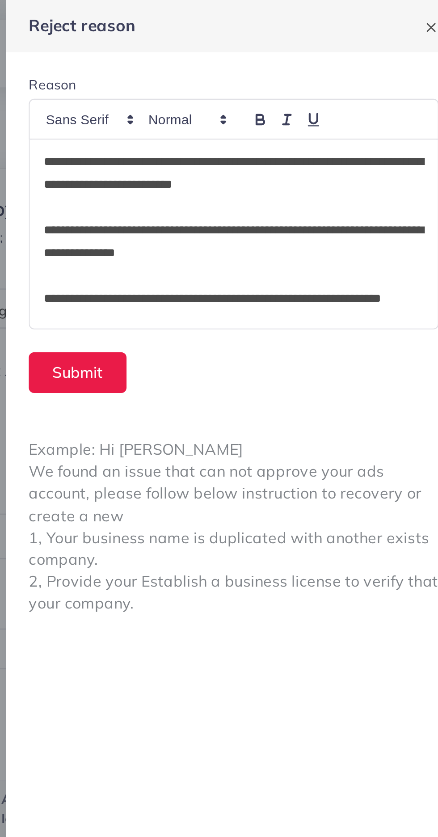
click at [323, 85] on p "**********" at bounding box center [330, 81] width 179 height 21
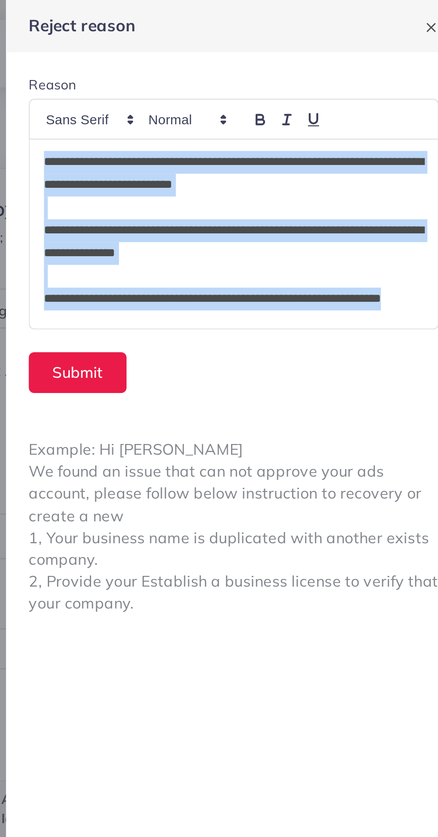
copy div "**********"
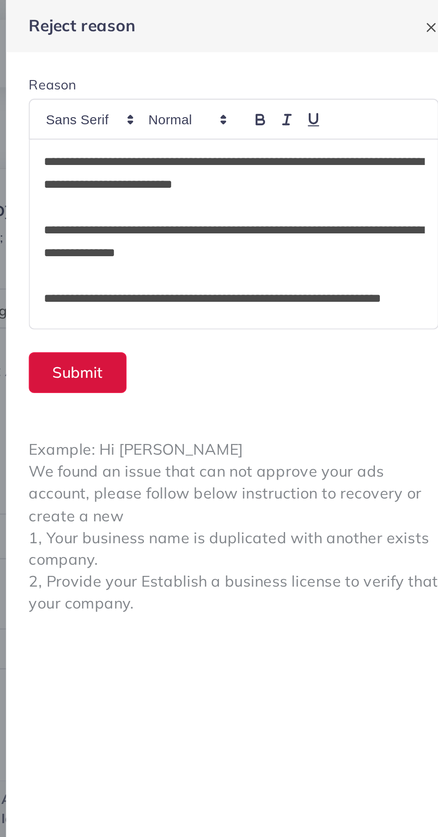
click at [256, 173] on button "Submit" at bounding box center [257, 175] width 46 height 19
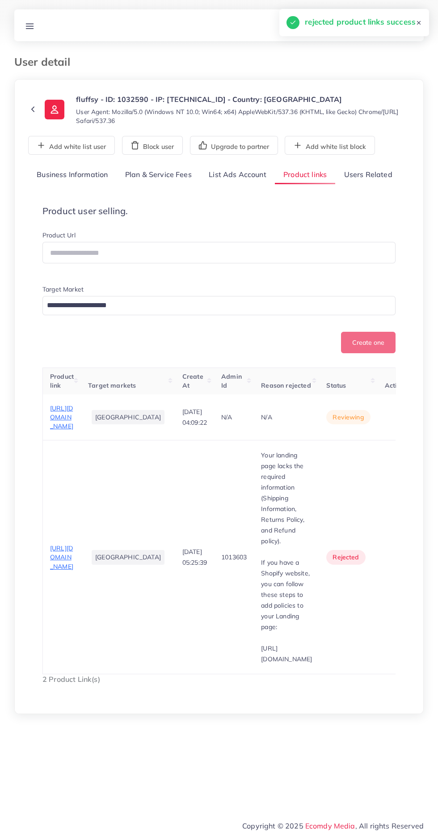
click at [58, 431] on span "https://fluffsy.pk/products/the-winter-charm-bear" at bounding box center [61, 417] width 23 height 26
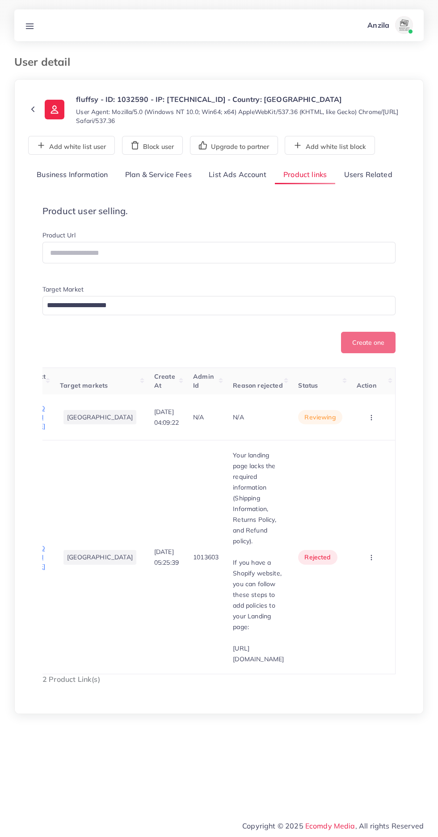
scroll to position [0, 81]
click at [368, 427] on button "button" at bounding box center [372, 417] width 31 height 20
click at [363, 474] on link "Reject" at bounding box center [357, 464] width 71 height 20
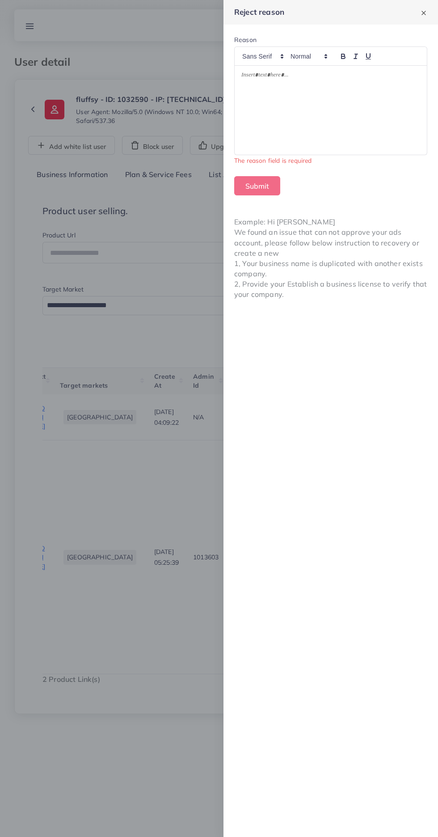
click at [250, 115] on div at bounding box center [331, 110] width 192 height 89
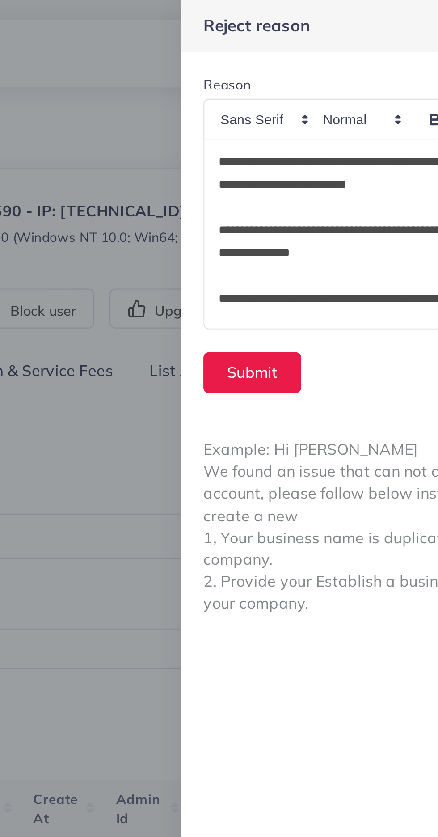
scroll to position [0, 0]
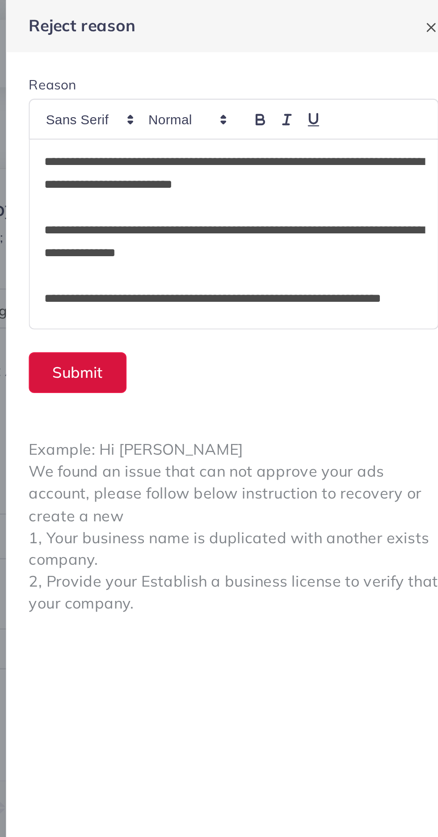
click at [258, 171] on button "Submit" at bounding box center [257, 175] width 46 height 19
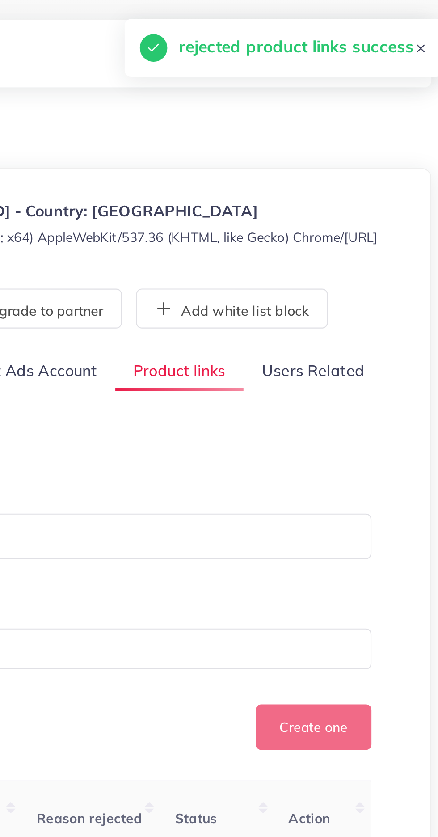
scroll to position [0, 76]
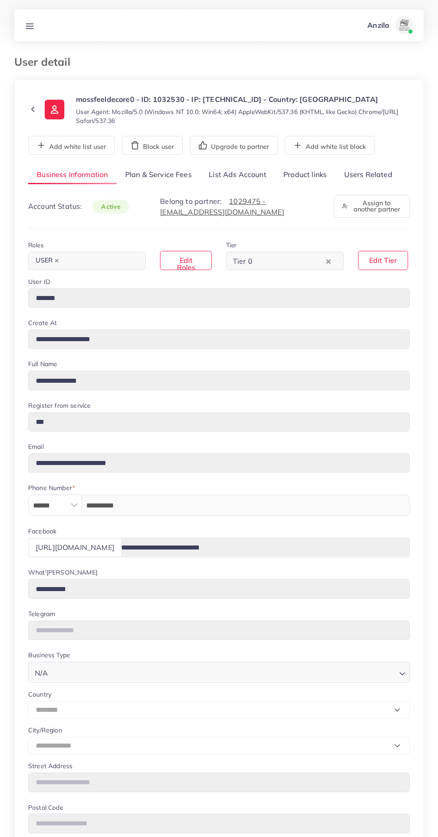
select select "********"
click at [366, 172] on link "Users Related" at bounding box center [367, 174] width 65 height 19
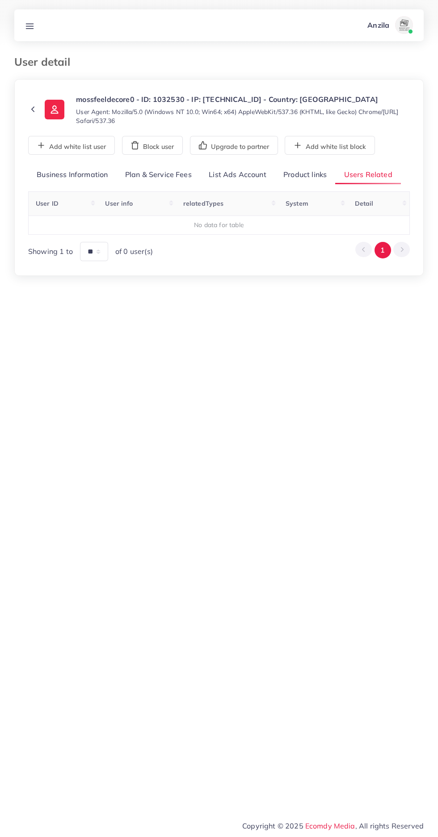
click at [307, 186] on div "**********" at bounding box center [219, 213] width 382 height 96
click at [294, 186] on div "**********" at bounding box center [219, 213] width 382 height 96
click at [304, 174] on link "Product links" at bounding box center [305, 174] width 60 height 19
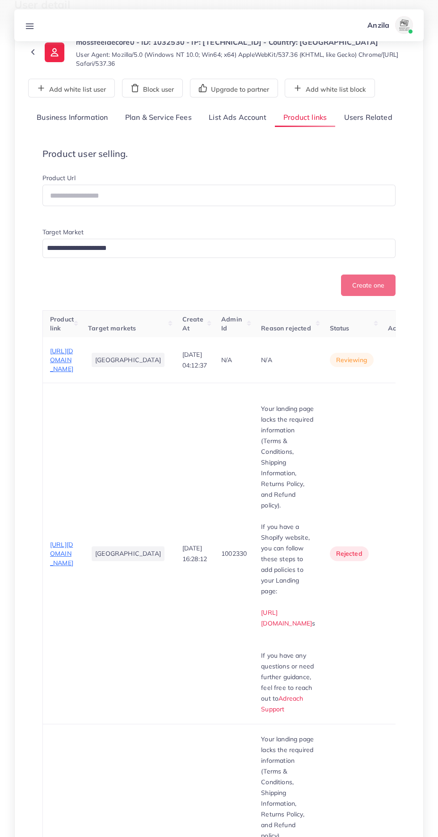
scroll to position [58, 0]
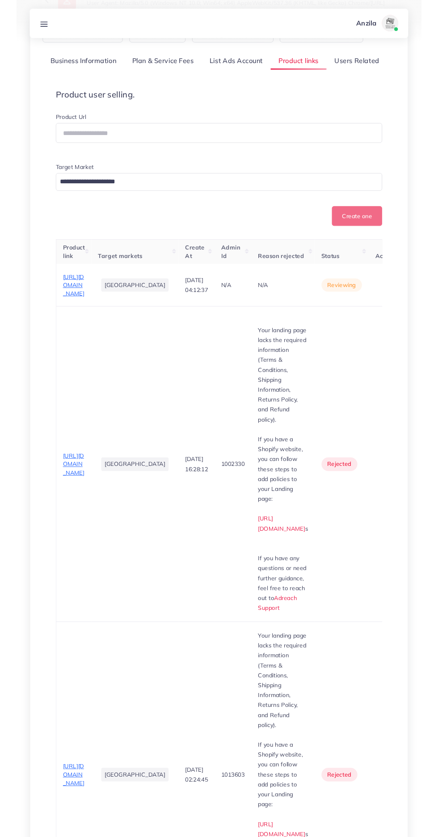
scroll to position [120, 0]
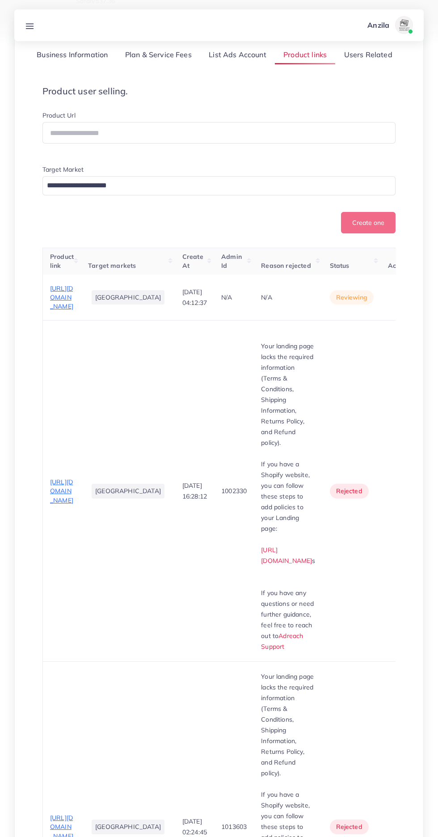
click at [51, 311] on span "https://mossfeeldecore.store/products/table-decor-2" at bounding box center [61, 297] width 23 height 26
copy div "Your landing page lacks the required information (Terms & Conditions, Shipping …"
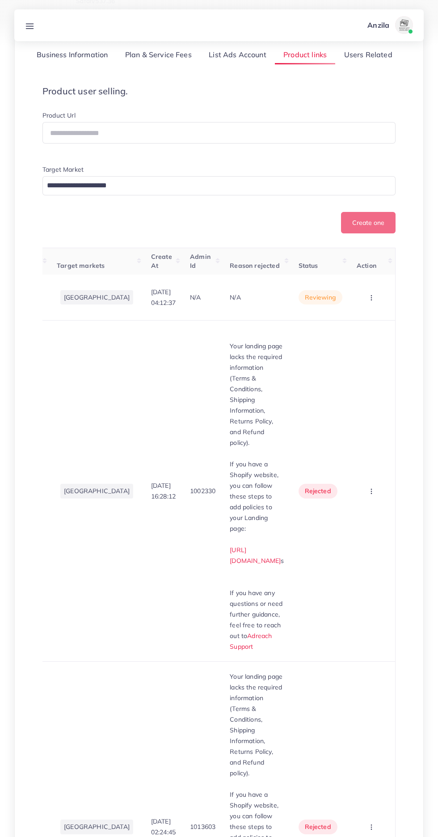
scroll to position [0, 81]
click at [368, 307] on button "button" at bounding box center [372, 297] width 31 height 20
click at [366, 354] on link "Reject" at bounding box center [357, 345] width 71 height 20
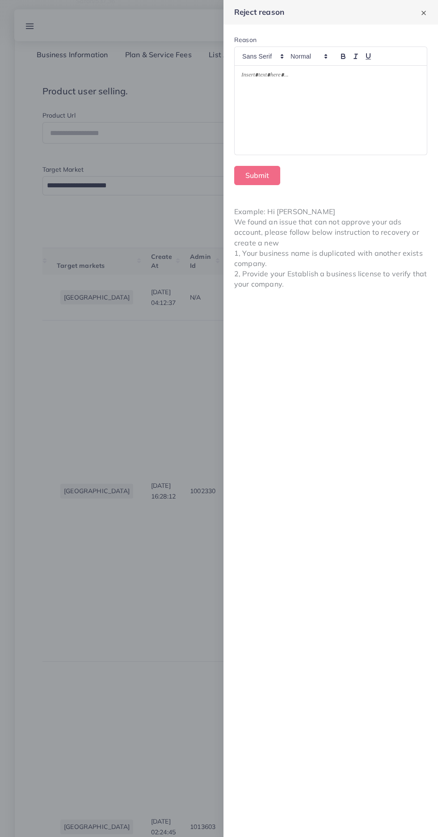
click at [279, 143] on div at bounding box center [331, 110] width 192 height 89
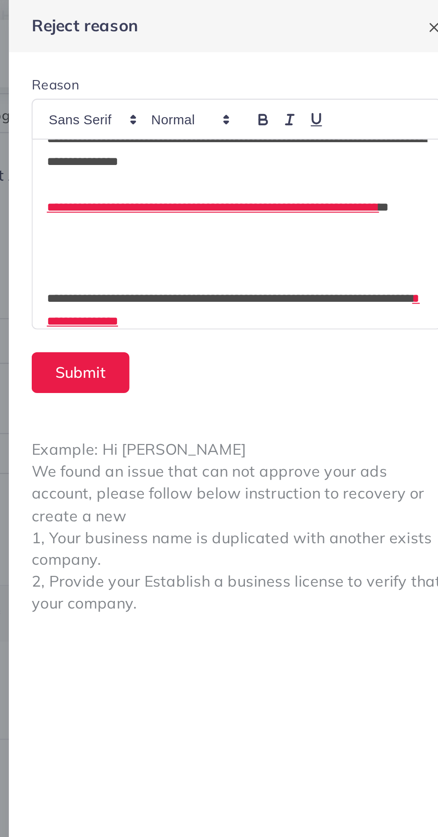
scroll to position [92, 0]
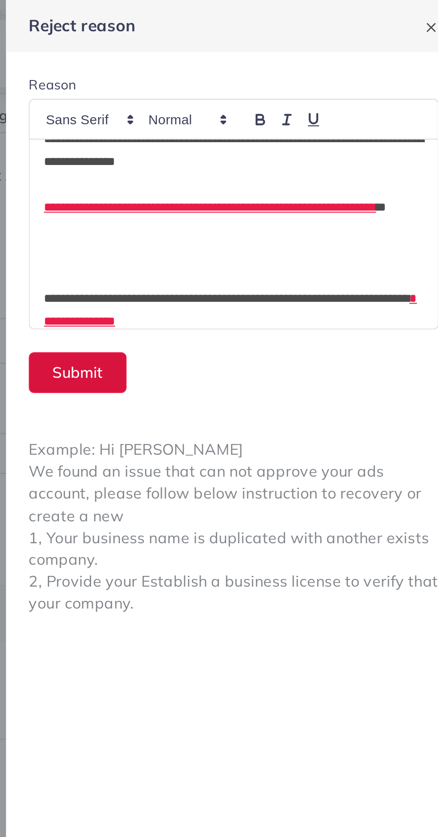
click at [256, 178] on button "Submit" at bounding box center [257, 175] width 46 height 19
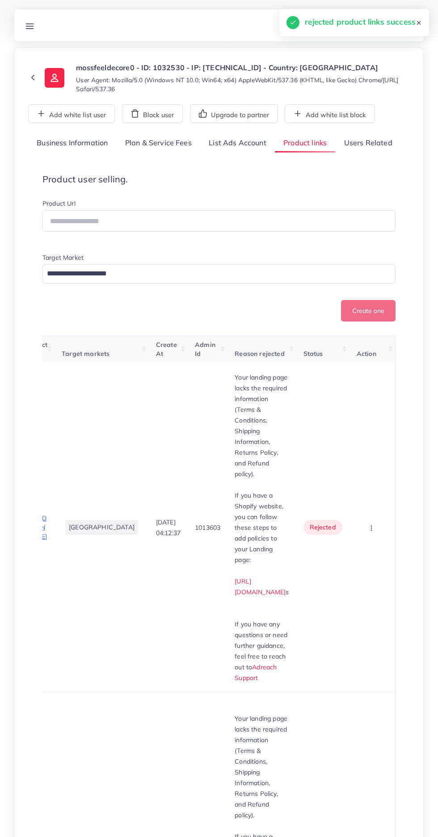
scroll to position [28, 0]
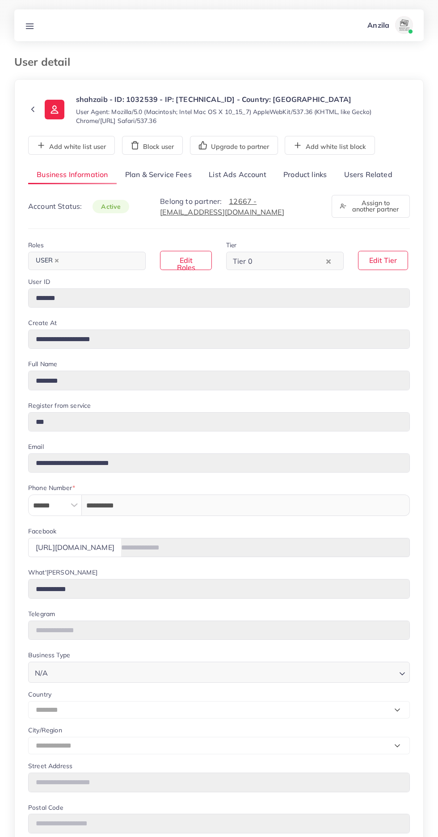
select select "********"
click at [382, 186] on div "**********" at bounding box center [219, 578] width 382 height 827
click at [362, 177] on link "Users Related" at bounding box center [367, 174] width 65 height 19
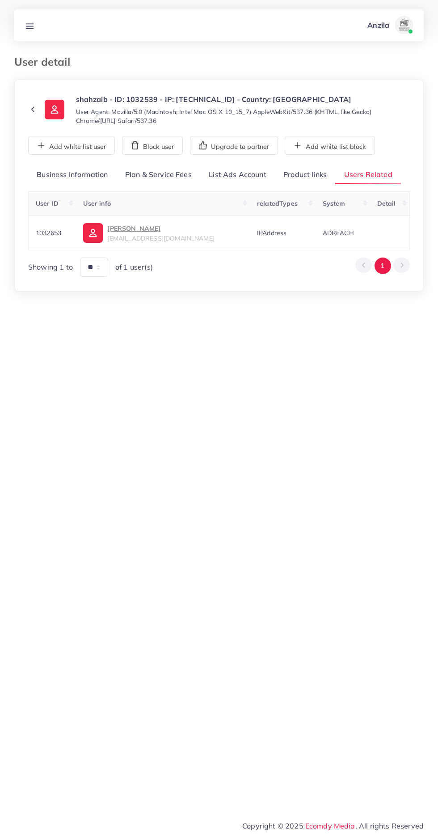
click at [304, 174] on link "Product links" at bounding box center [305, 174] width 60 height 19
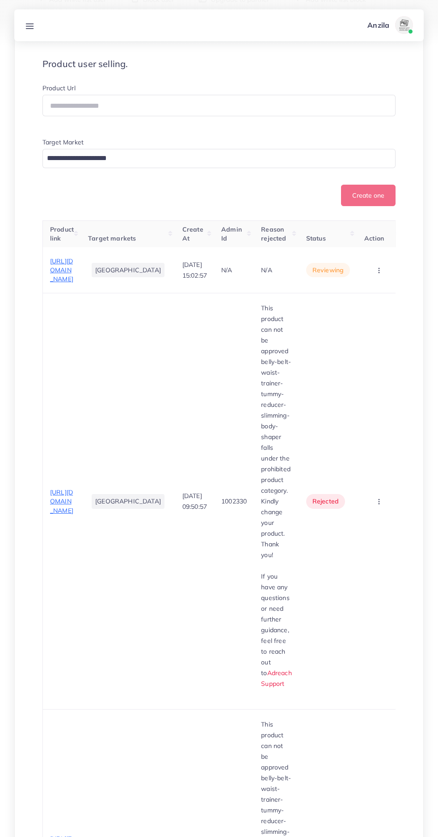
scroll to position [119, 0]
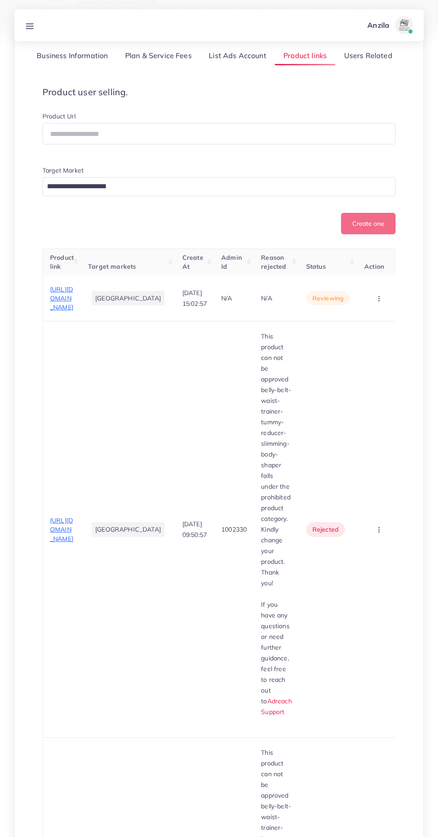
click at [73, 312] on span "[URL][DOMAIN_NAME]" at bounding box center [61, 298] width 23 height 26
click at [379, 299] on circle "button" at bounding box center [379, 298] width 0 height 0
click at [370, 335] on link "Approve" at bounding box center [365, 326] width 71 height 20
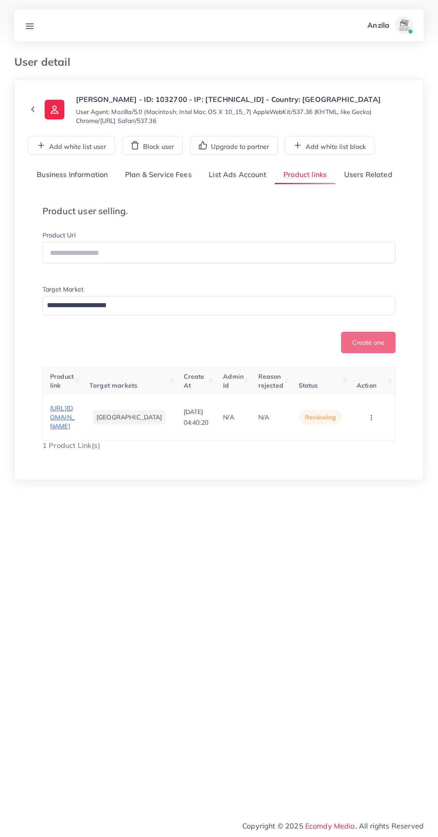
click at [371, 418] on circle "button" at bounding box center [371, 417] width 0 height 0
click at [360, 399] on span "Reject" at bounding box center [351, 398] width 21 height 9
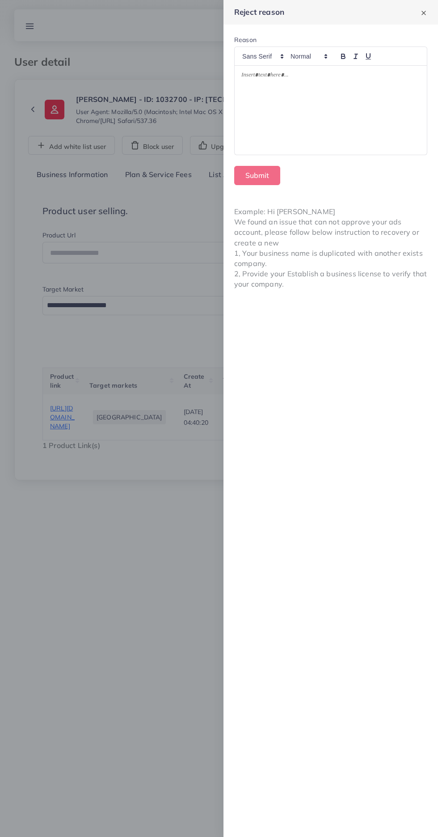
click at [278, 124] on div at bounding box center [331, 110] width 192 height 89
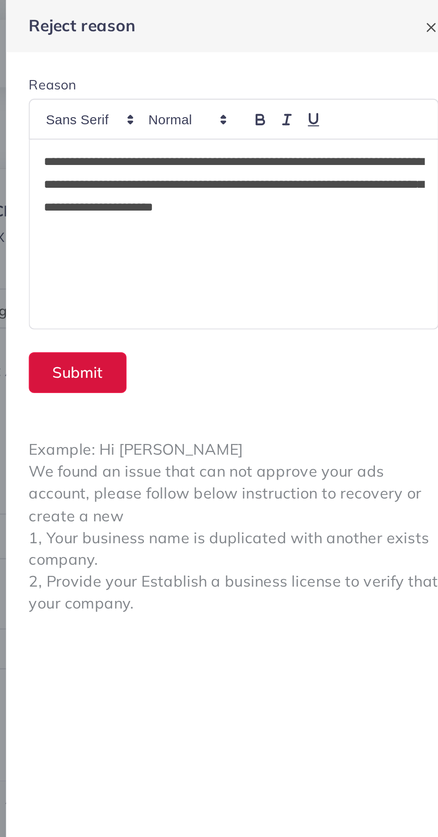
click at [250, 172] on button "Submit" at bounding box center [257, 175] width 46 height 19
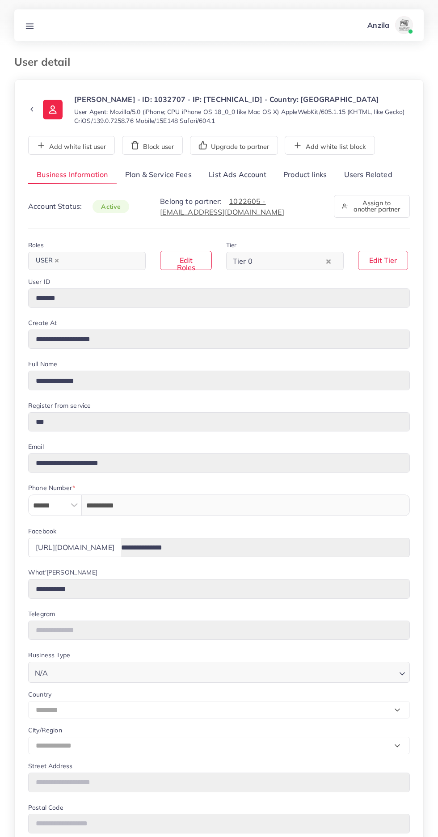
select select "********"
click at [367, 173] on link "Users Related" at bounding box center [367, 174] width 65 height 19
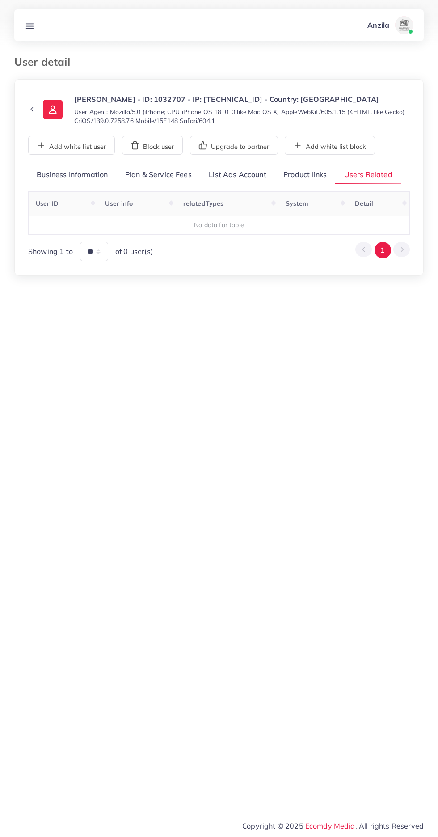
click at [306, 171] on link "Product links" at bounding box center [305, 174] width 60 height 19
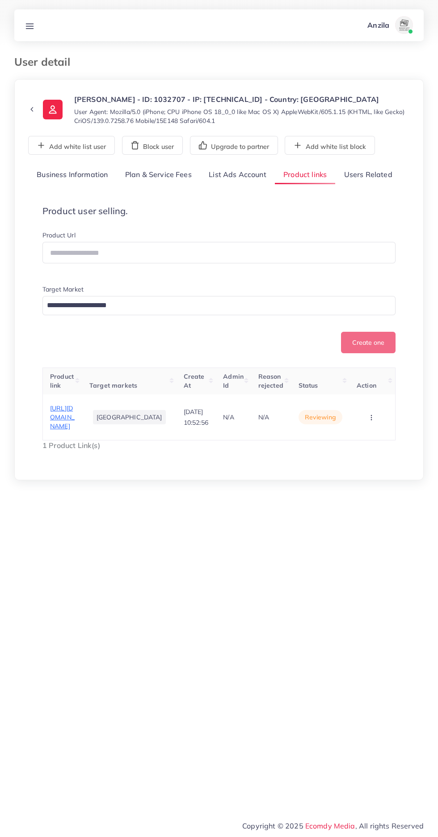
click at [63, 430] on span "[URL][DOMAIN_NAME]" at bounding box center [62, 417] width 25 height 26
click at [371, 420] on circle "button" at bounding box center [371, 419] width 0 height 0
click at [370, 408] on link "Reject" at bounding box center [357, 399] width 71 height 20
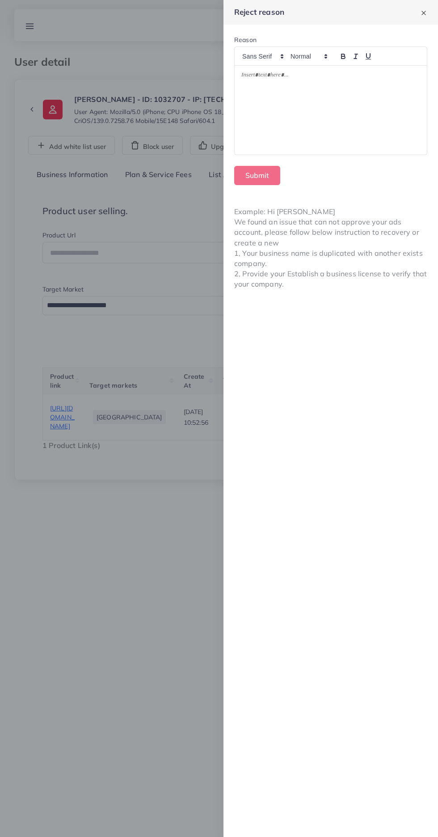
click at [388, 136] on div at bounding box center [331, 110] width 192 height 89
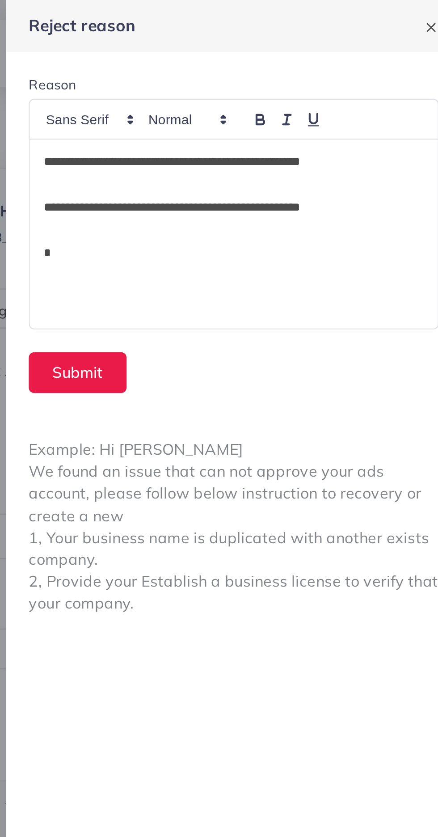
click at [263, 125] on div "**********" at bounding box center [331, 110] width 192 height 89
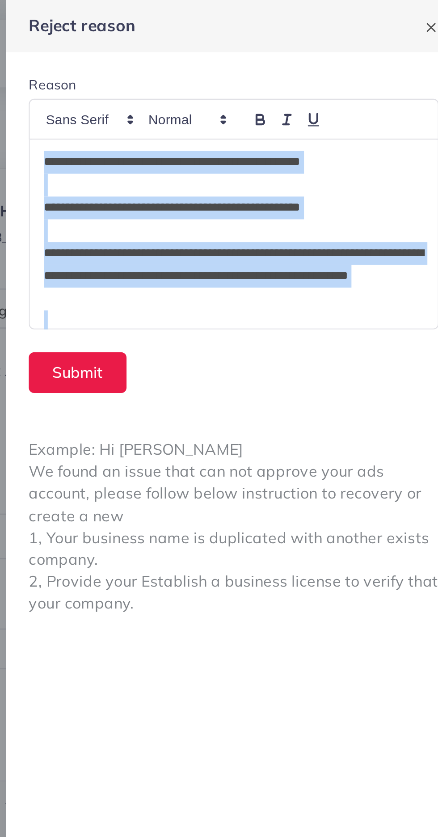
scroll to position [150, 0]
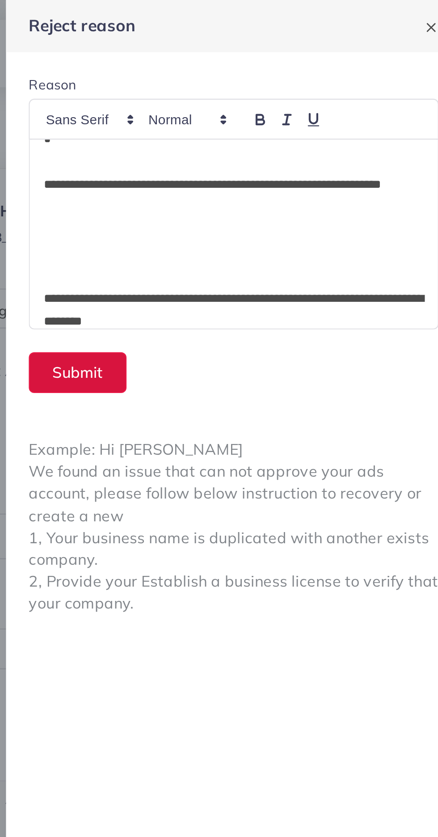
click at [263, 175] on button "Submit" at bounding box center [257, 175] width 46 height 19
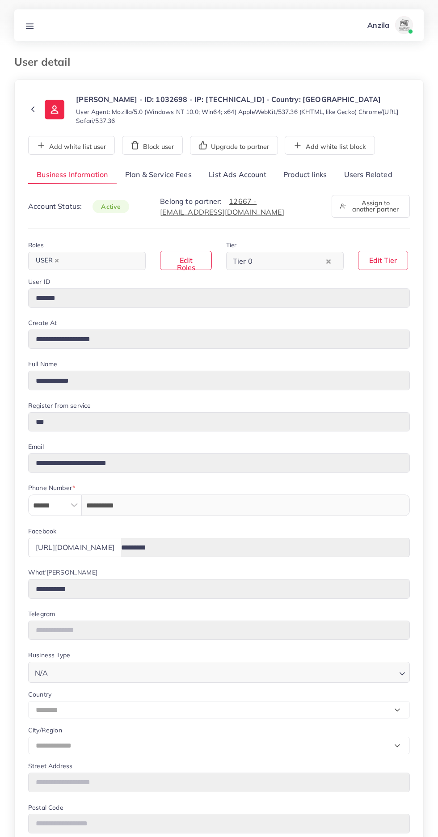
select select "********"
click at [374, 174] on link "Users Related" at bounding box center [367, 174] width 65 height 19
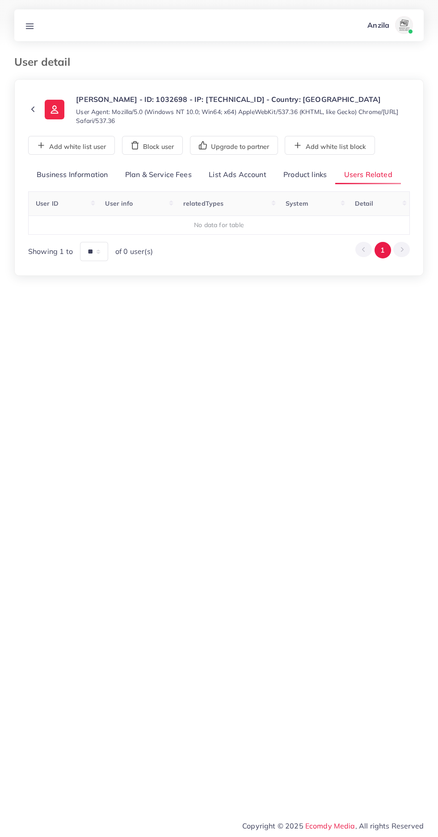
click at [294, 172] on link "Product links" at bounding box center [305, 174] width 60 height 19
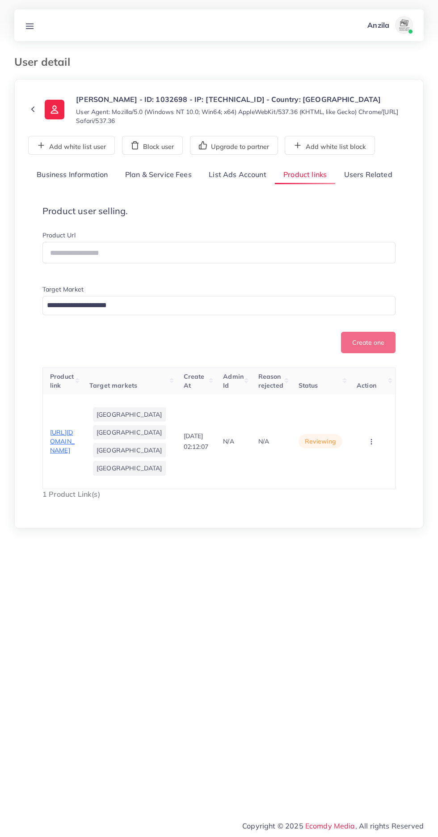
click at [74, 455] on span "[URL][DOMAIN_NAME]" at bounding box center [62, 441] width 25 height 26
click at [55, 451] on span "[URL][DOMAIN_NAME]" at bounding box center [62, 441] width 25 height 26
click at [371, 444] on circle "button" at bounding box center [371, 444] width 0 height 0
click at [352, 418] on span "Reject" at bounding box center [351, 413] width 21 height 9
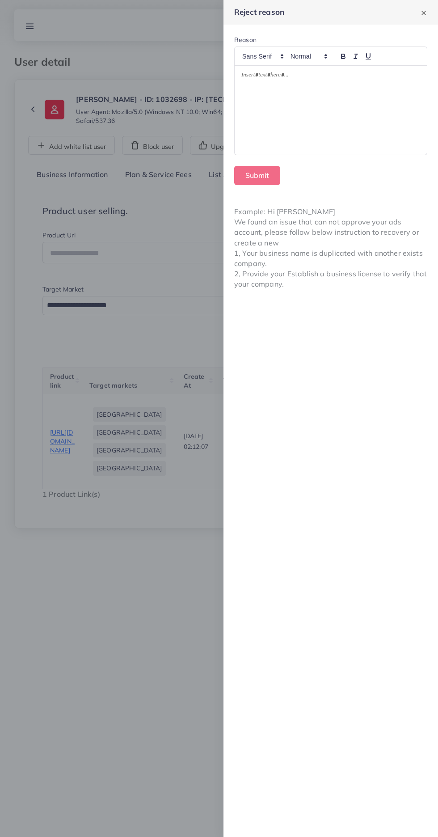
click at [157, 701] on div at bounding box center [219, 418] width 438 height 837
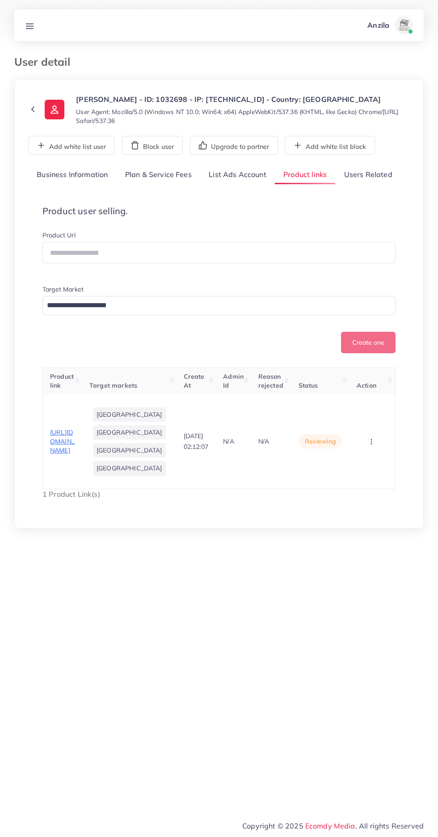
click at [371, 442] on circle "button" at bounding box center [371, 442] width 0 height 0
click at [366, 424] on link "Reject" at bounding box center [357, 414] width 71 height 20
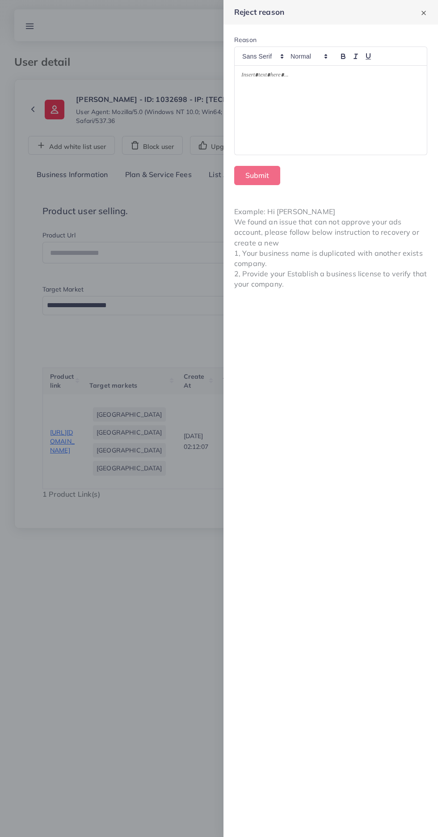
click at [371, 127] on div at bounding box center [331, 110] width 192 height 89
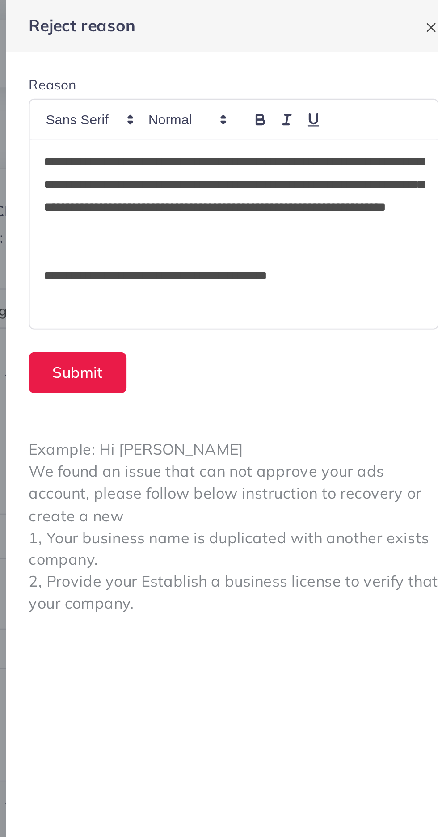
click at [264, 147] on p at bounding box center [330, 151] width 179 height 11
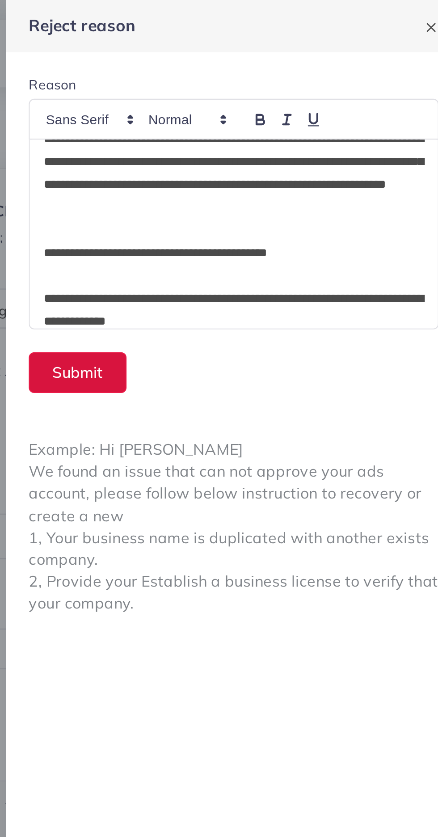
click at [255, 173] on button "Submit" at bounding box center [257, 175] width 46 height 19
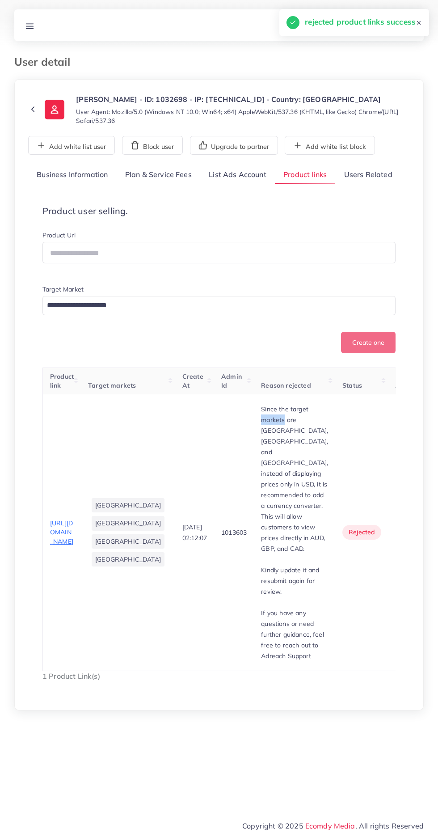
click at [261, 524] on p "Since the target markets are Australia, the United Kingdom, and Canada, instead…" at bounding box center [294, 479] width 67 height 150
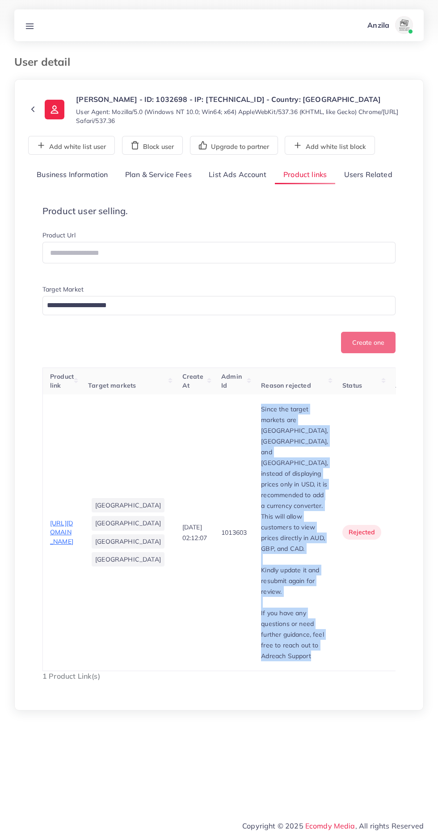
copy div "Since the target markets are Australia, the United Kingdom, and Canada, instead…"
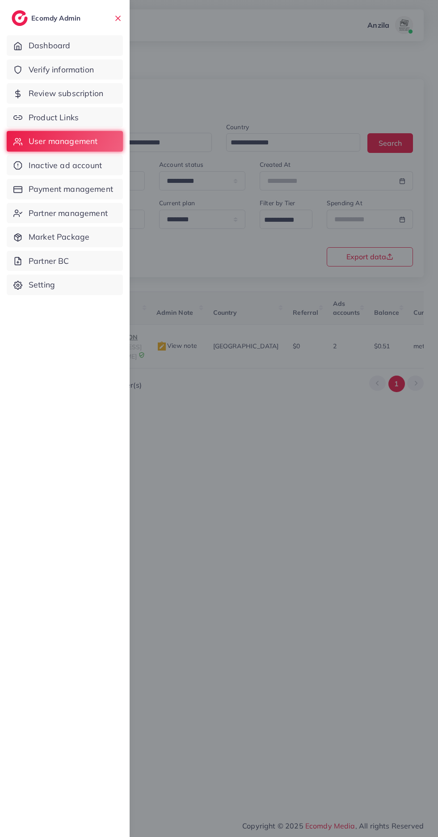
select select "*****"
click at [80, 68] on span "Verify information" at bounding box center [61, 70] width 65 height 12
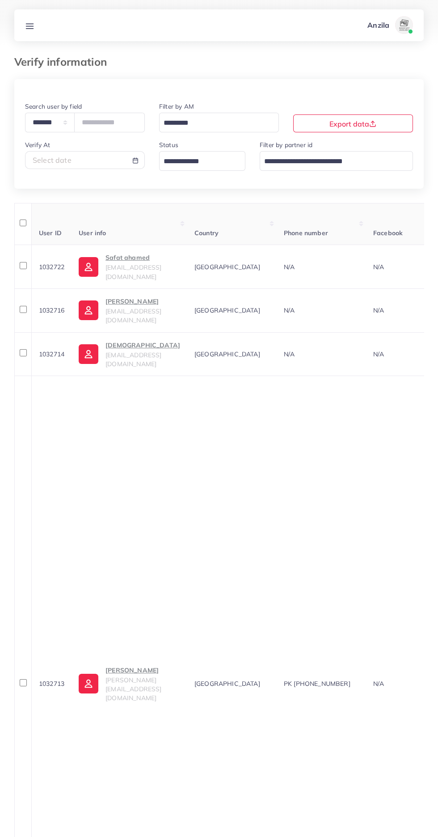
click at [217, 160] on input "Search for option" at bounding box center [197, 162] width 73 height 14
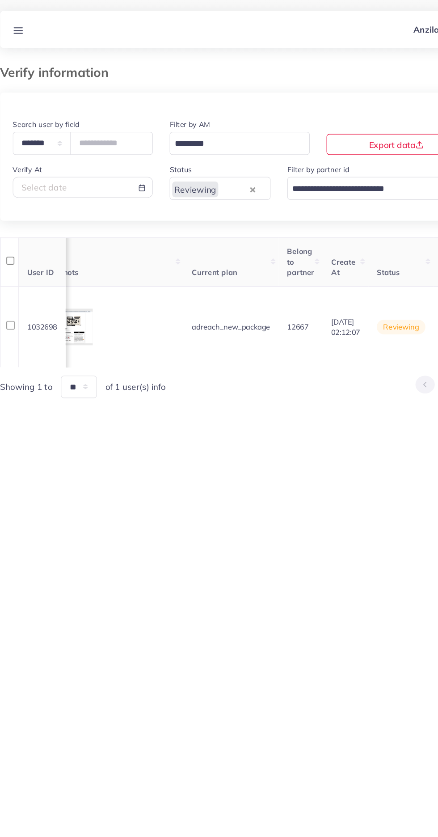
scroll to position [0, 1049]
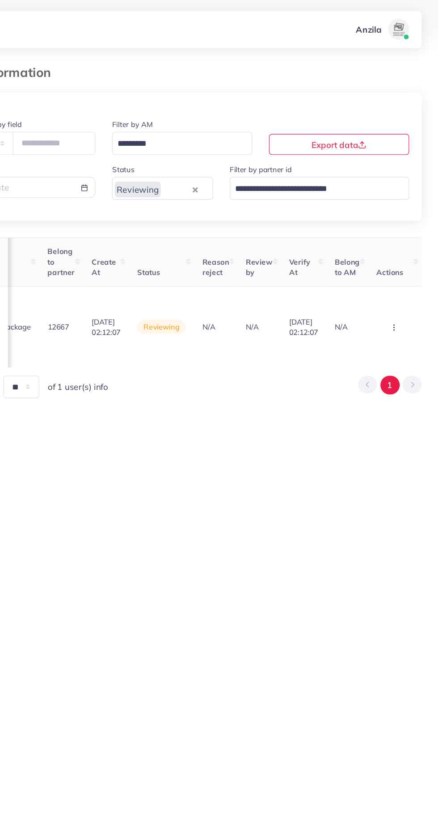
click at [400, 280] on circle "button" at bounding box center [400, 280] width 0 height 0
click at [384, 243] on link "Reject" at bounding box center [386, 247] width 71 height 20
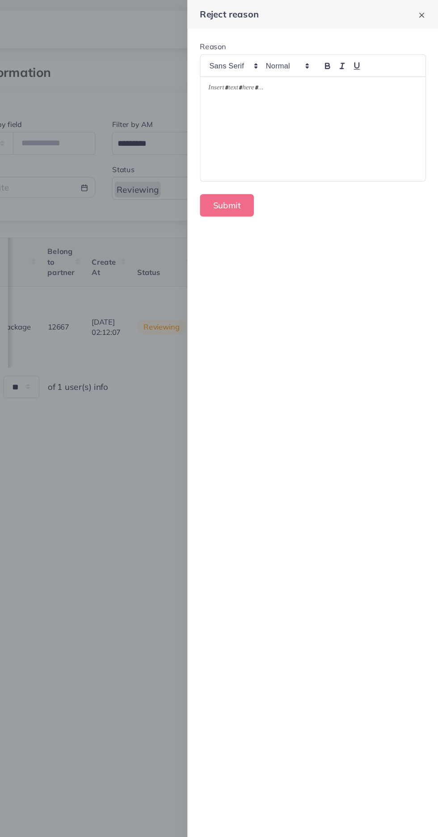
click at [353, 99] on div at bounding box center [331, 110] width 192 height 89
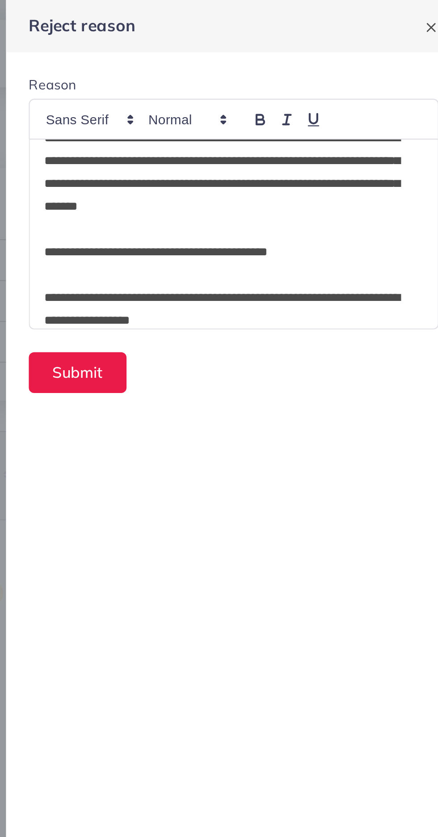
scroll to position [0, 0]
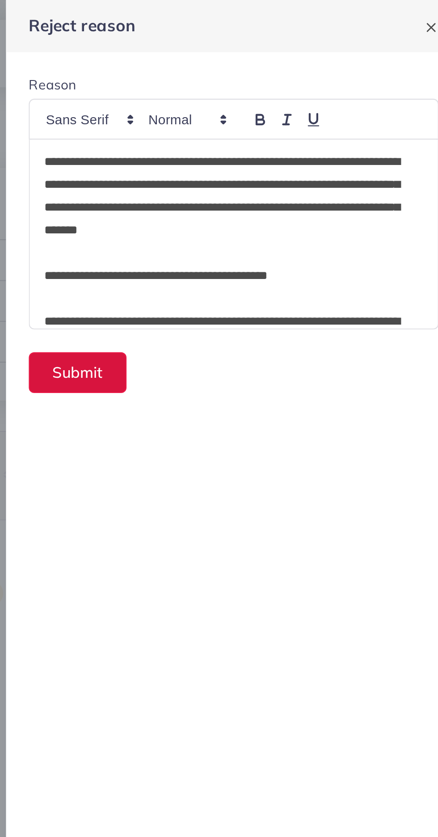
click at [250, 176] on button "Submit" at bounding box center [257, 175] width 46 height 19
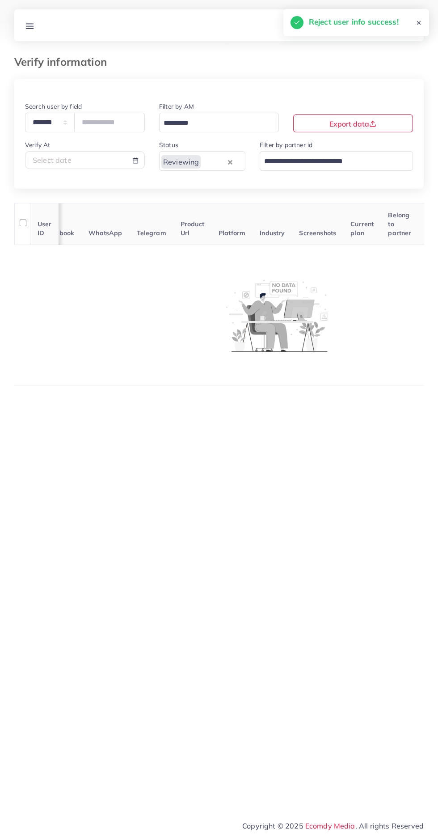
scroll to position [0, 127]
